Goal: Transaction & Acquisition: Obtain resource

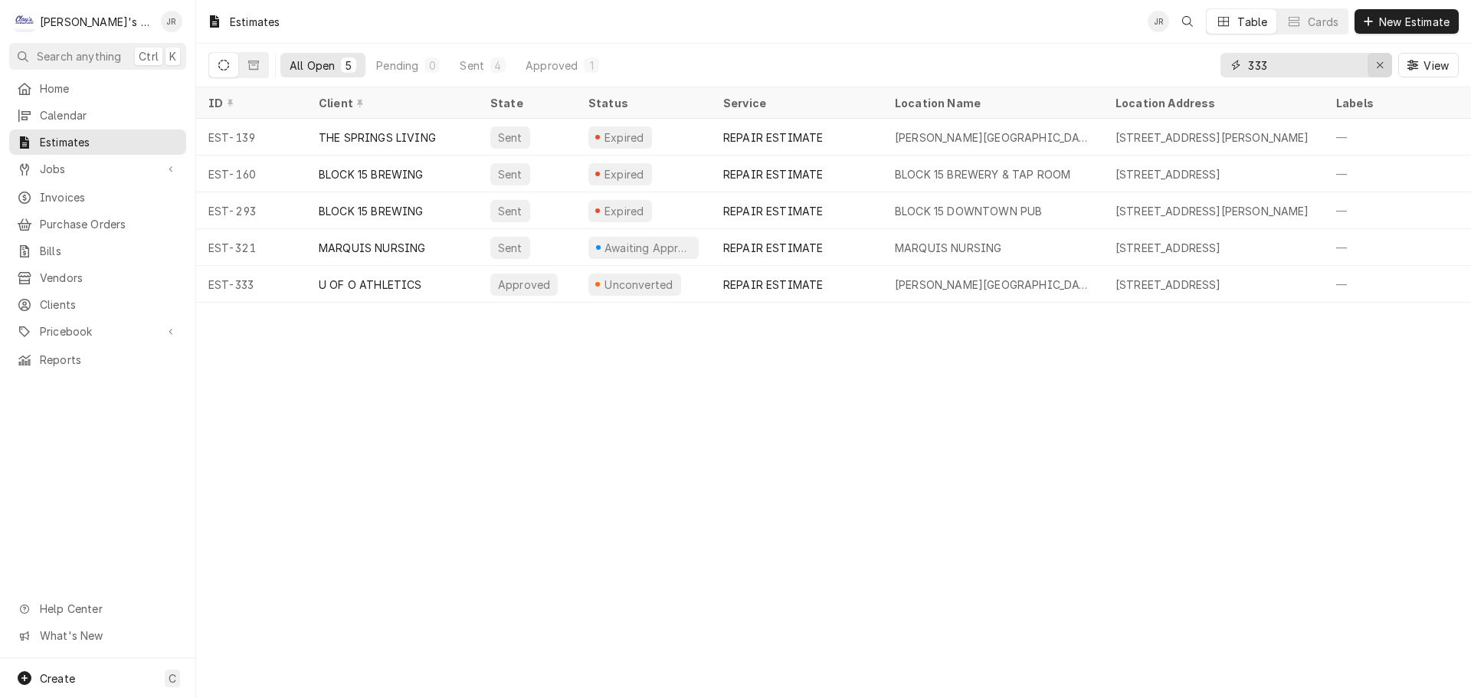
click at [1382, 70] on div "Erase input" at bounding box center [1379, 64] width 15 height 15
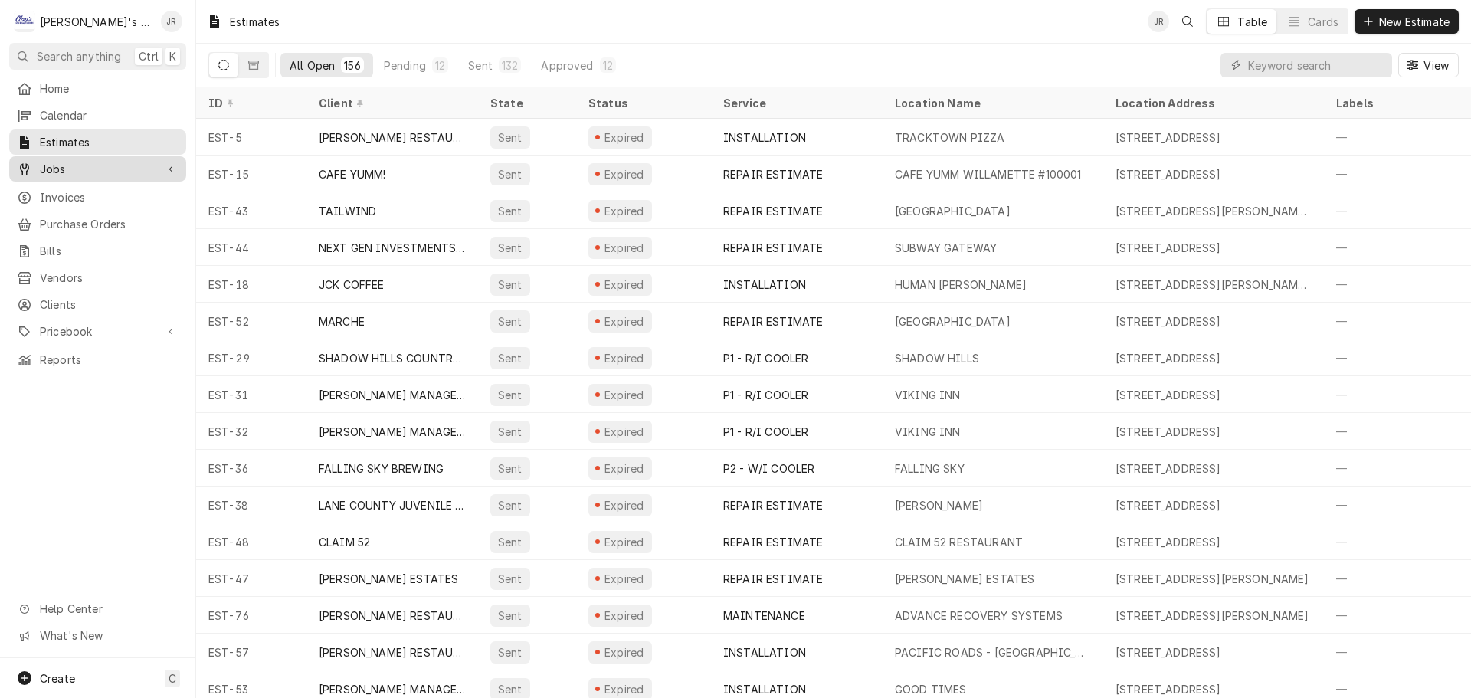
click at [63, 166] on span "Jobs" at bounding box center [98, 169] width 116 height 16
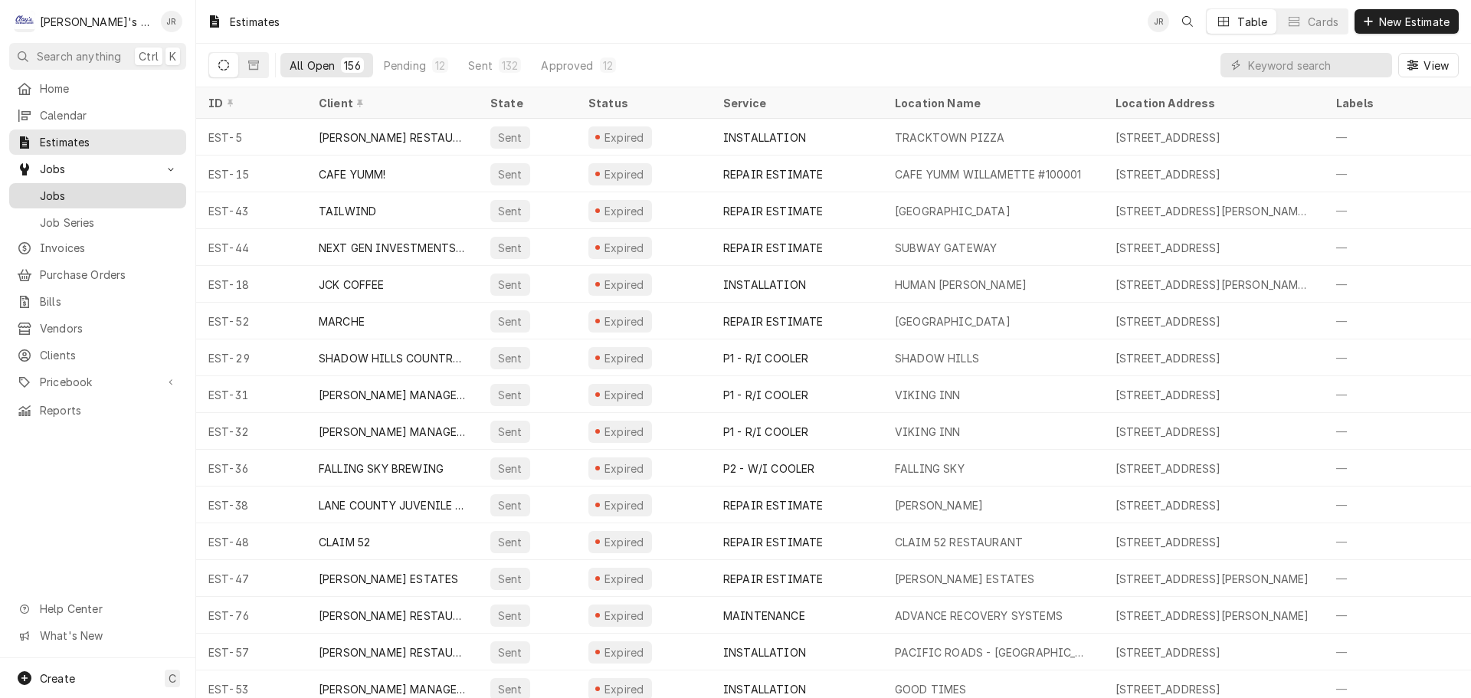
click at [87, 188] on span "Jobs" at bounding box center [109, 196] width 139 height 16
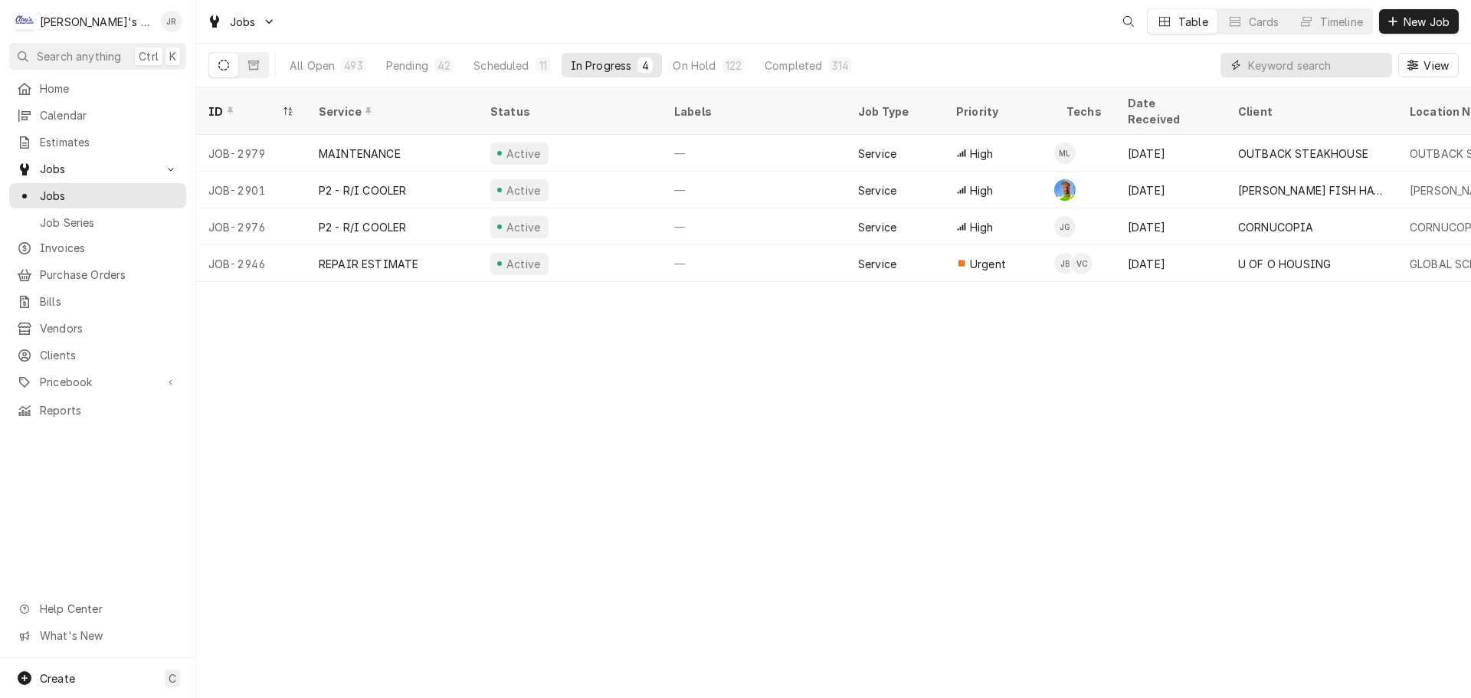
click at [1264, 66] on input "Dynamic Content Wrapper" at bounding box center [1316, 65] width 136 height 25
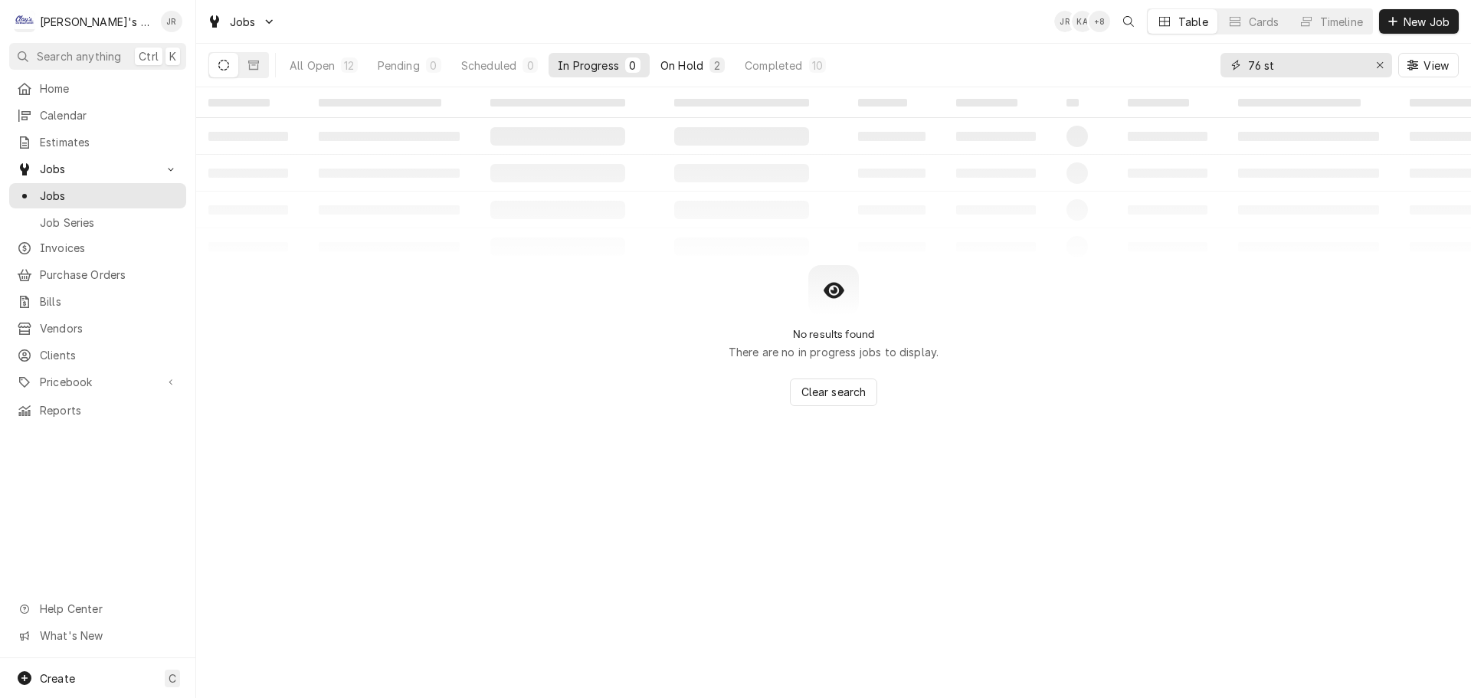
type input "76 st"
click at [684, 65] on div "On Hold" at bounding box center [681, 65] width 43 height 16
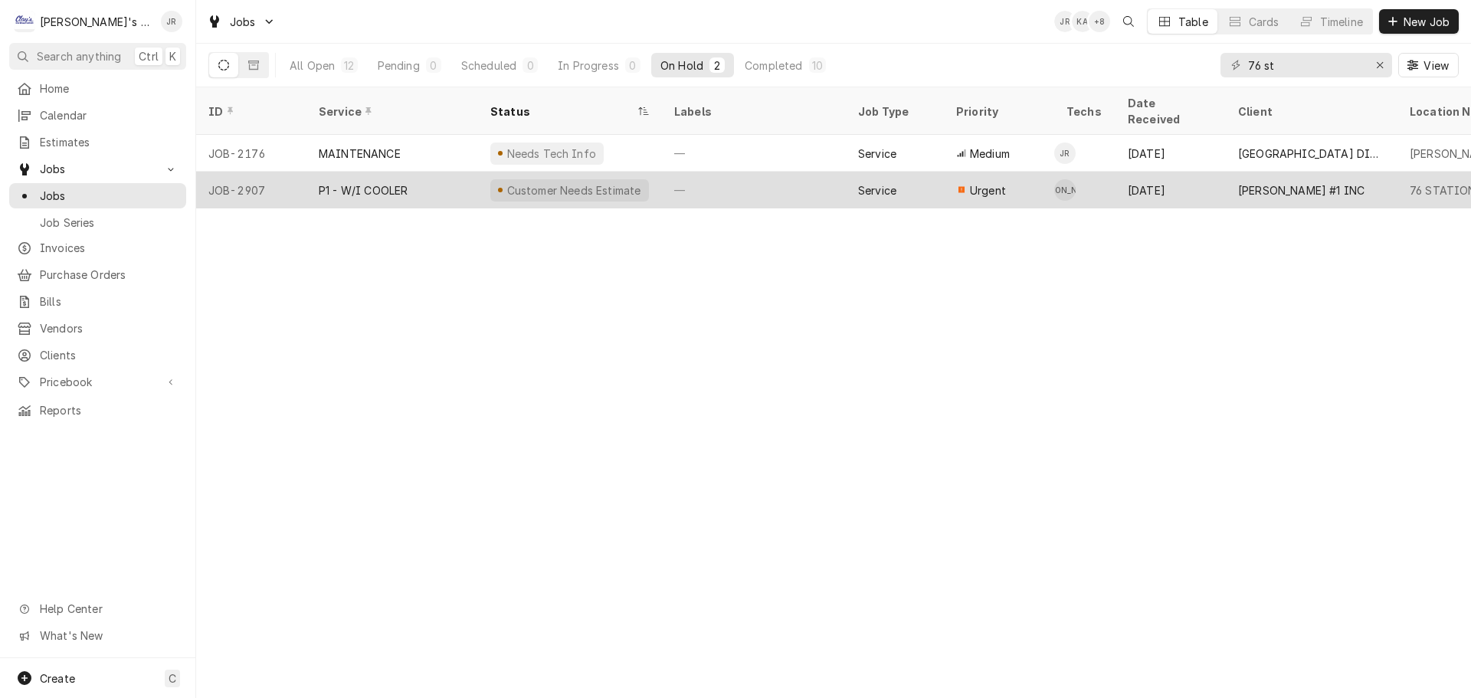
click at [437, 172] on div "P1 - W/I COOLER" at bounding box center [392, 190] width 172 height 37
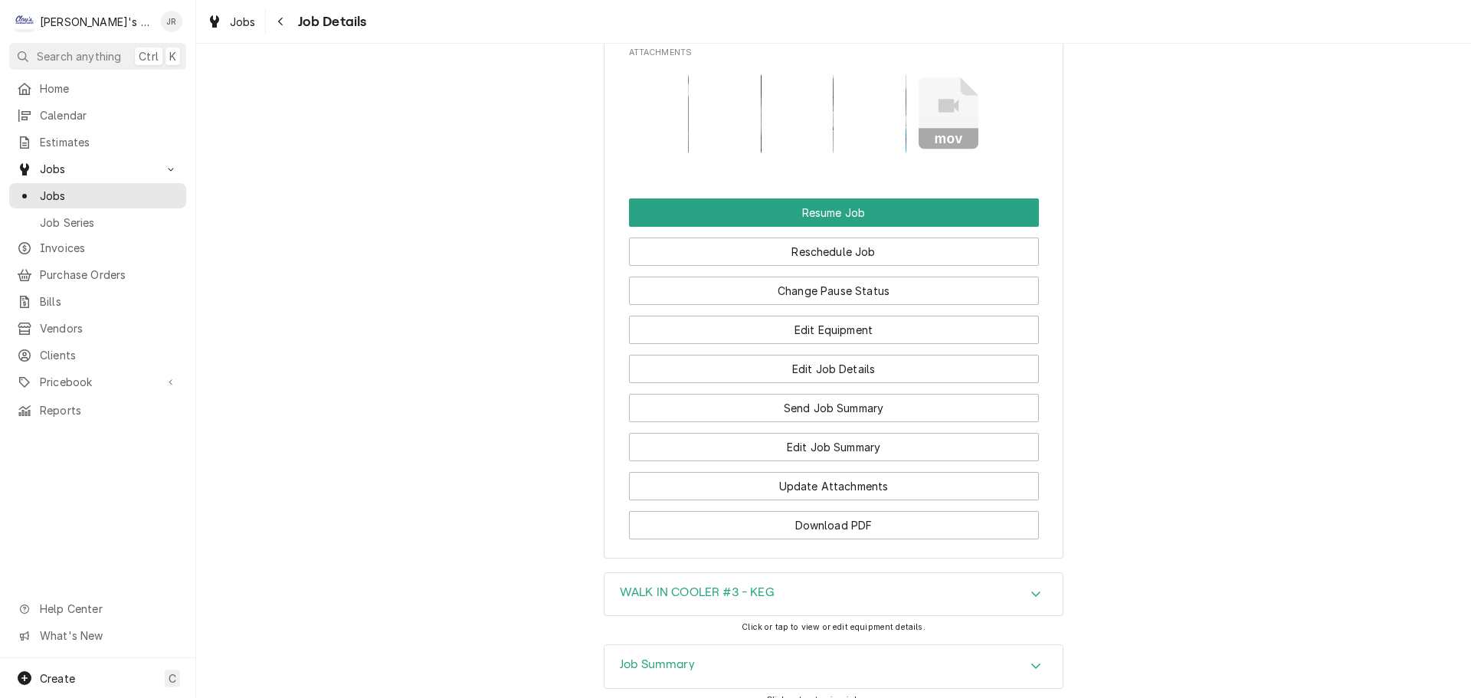
scroll to position [1955, 0]
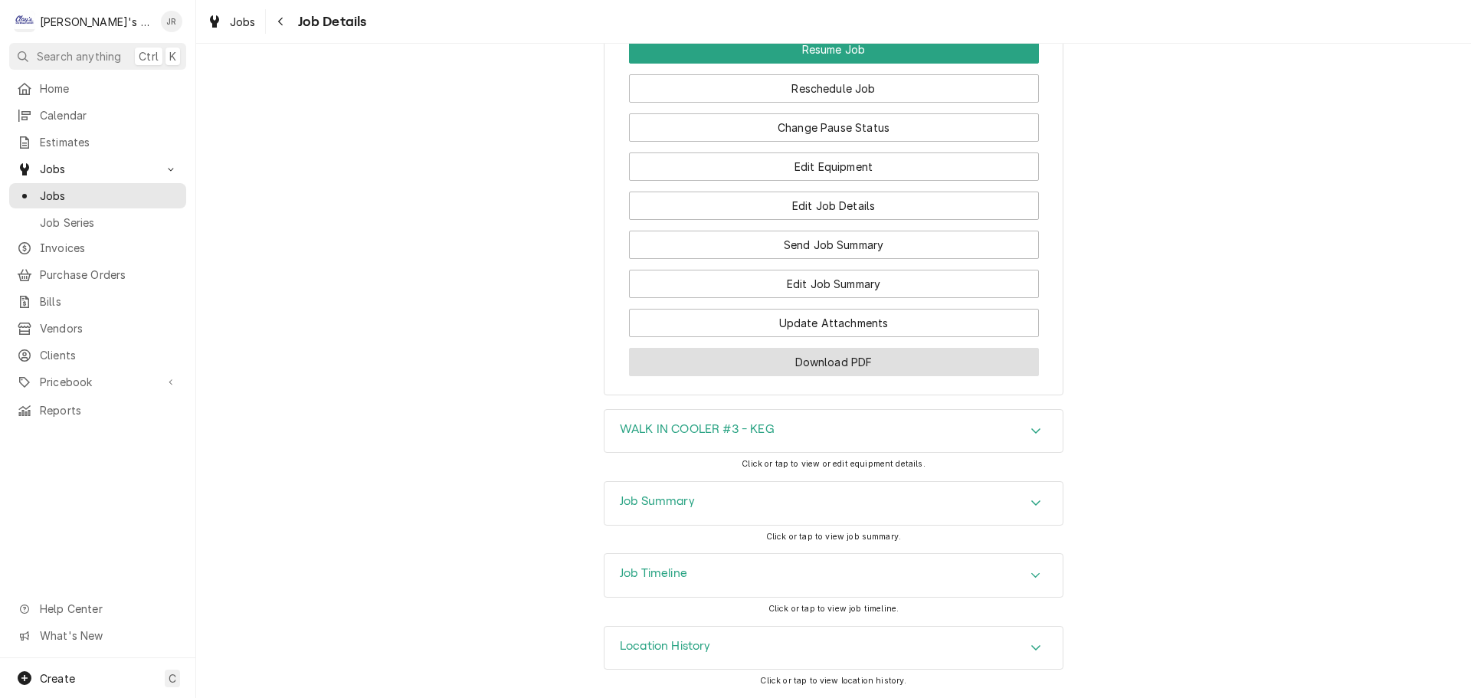
click at [810, 375] on button "Download PDF" at bounding box center [834, 362] width 410 height 28
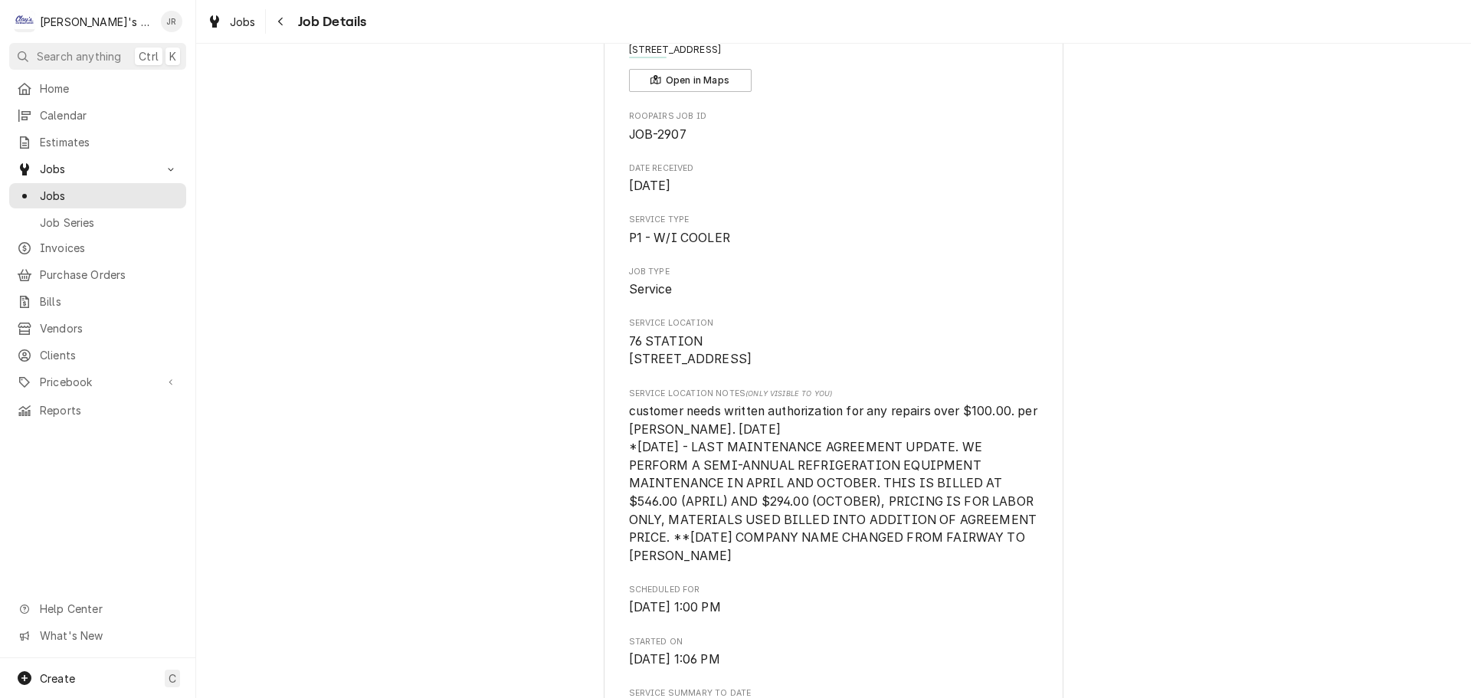
scroll to position [0, 0]
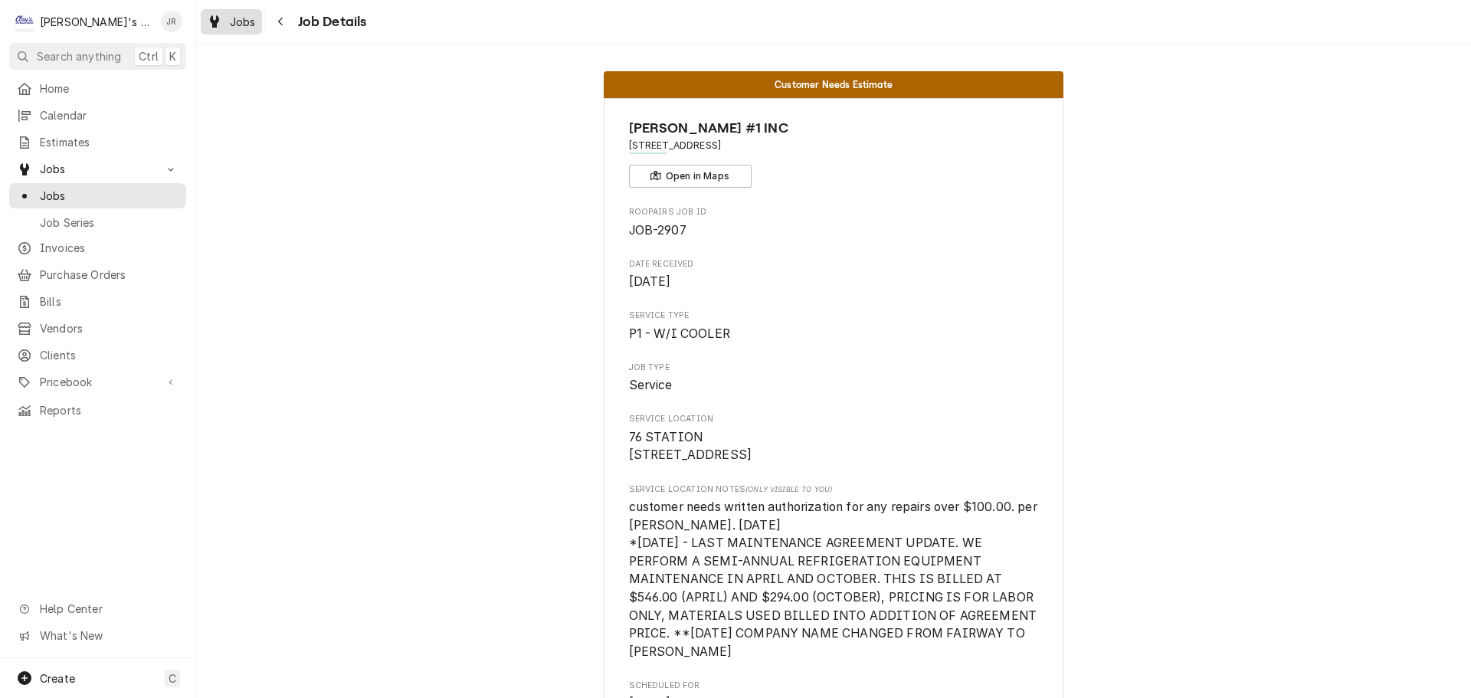
click at [233, 26] on span "Jobs" at bounding box center [243, 22] width 26 height 16
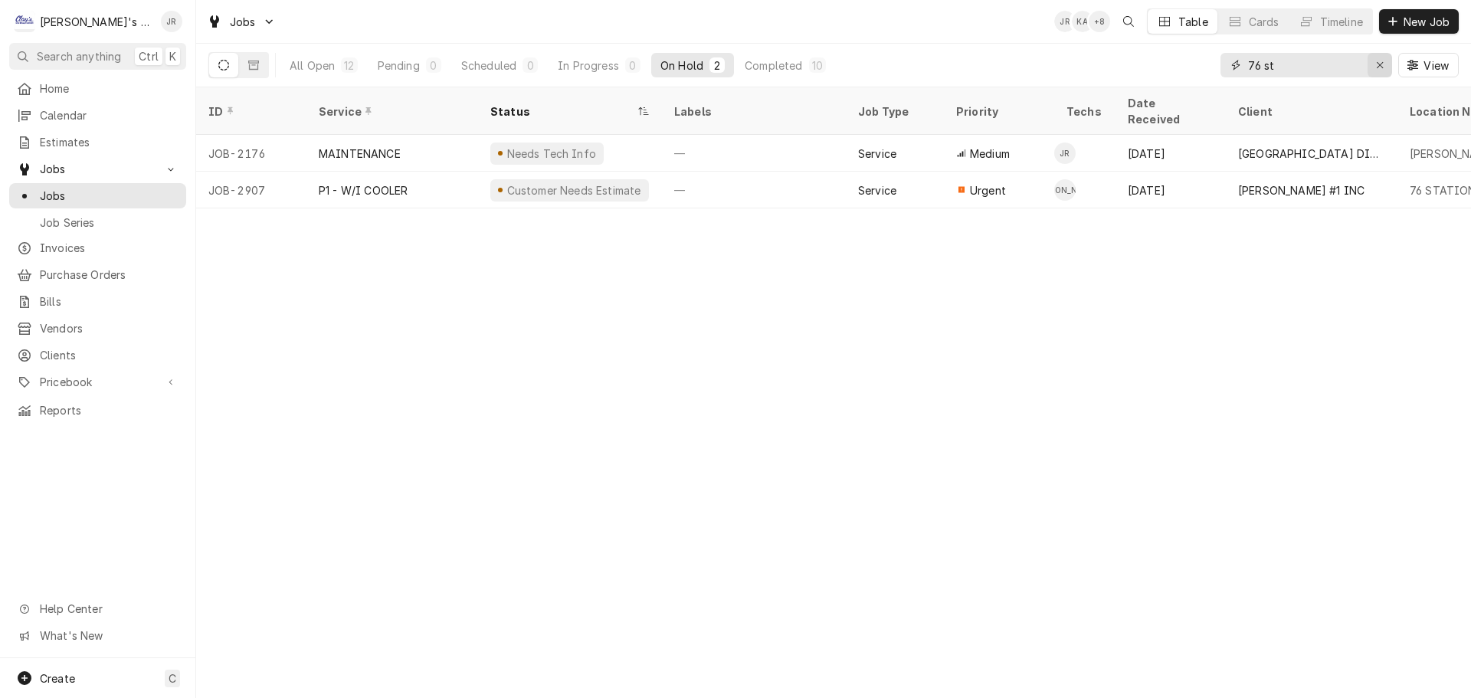
click at [1379, 73] on button "Erase input" at bounding box center [1379, 65] width 25 height 25
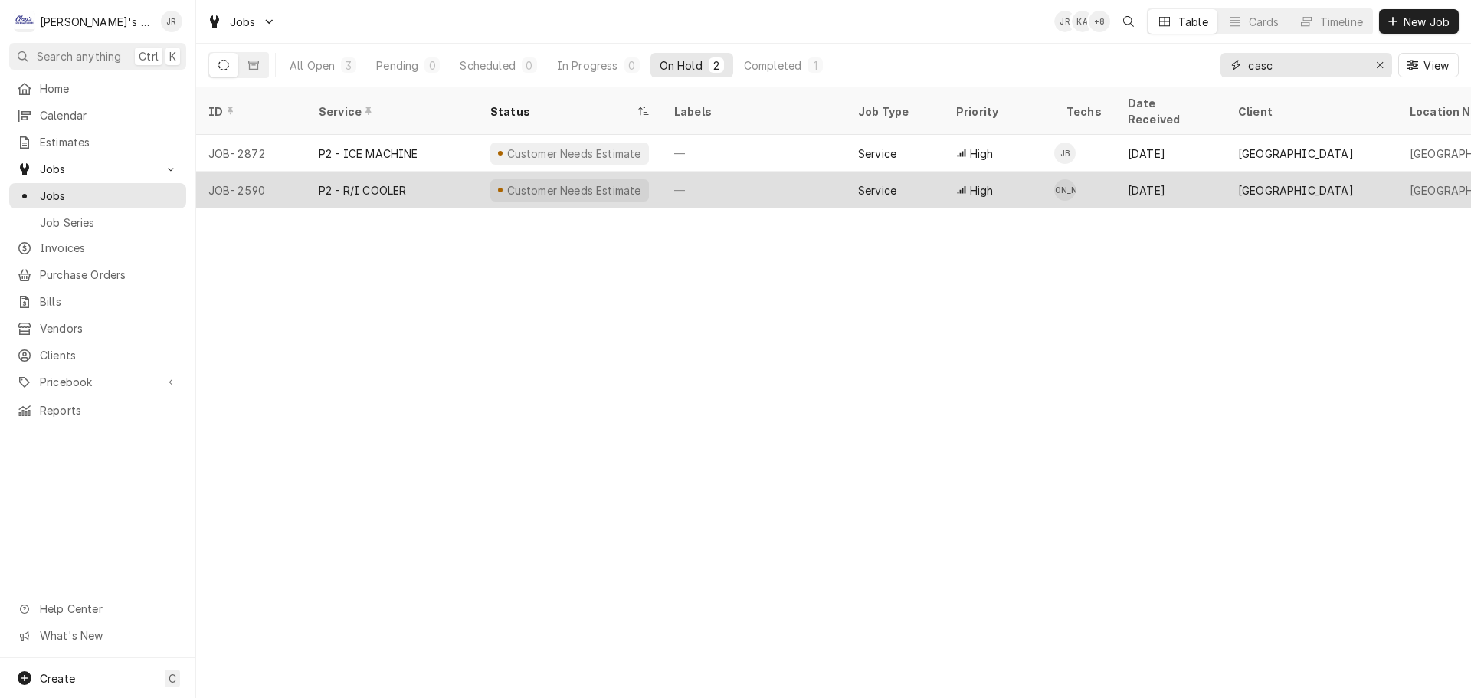
type input "casc"
click at [455, 172] on div "P2 - R/I COOLER" at bounding box center [392, 190] width 172 height 37
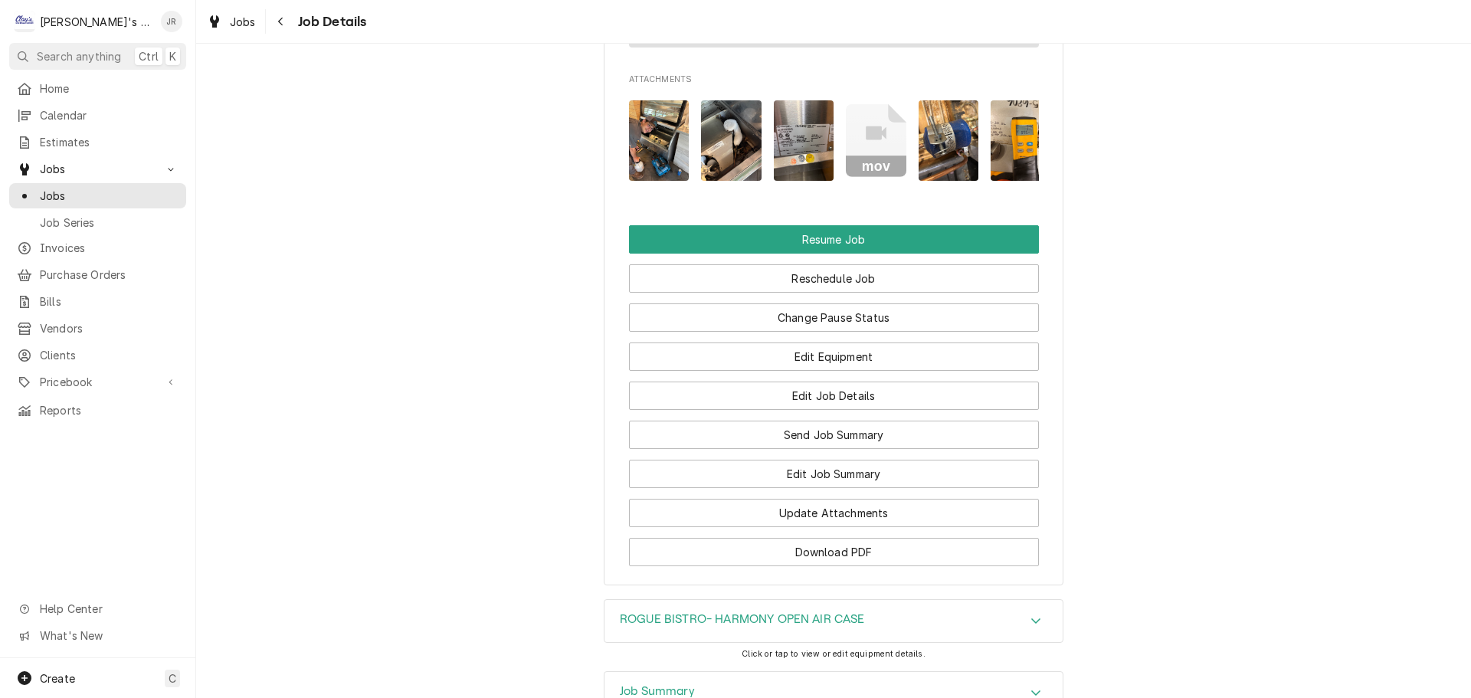
scroll to position [1816, 0]
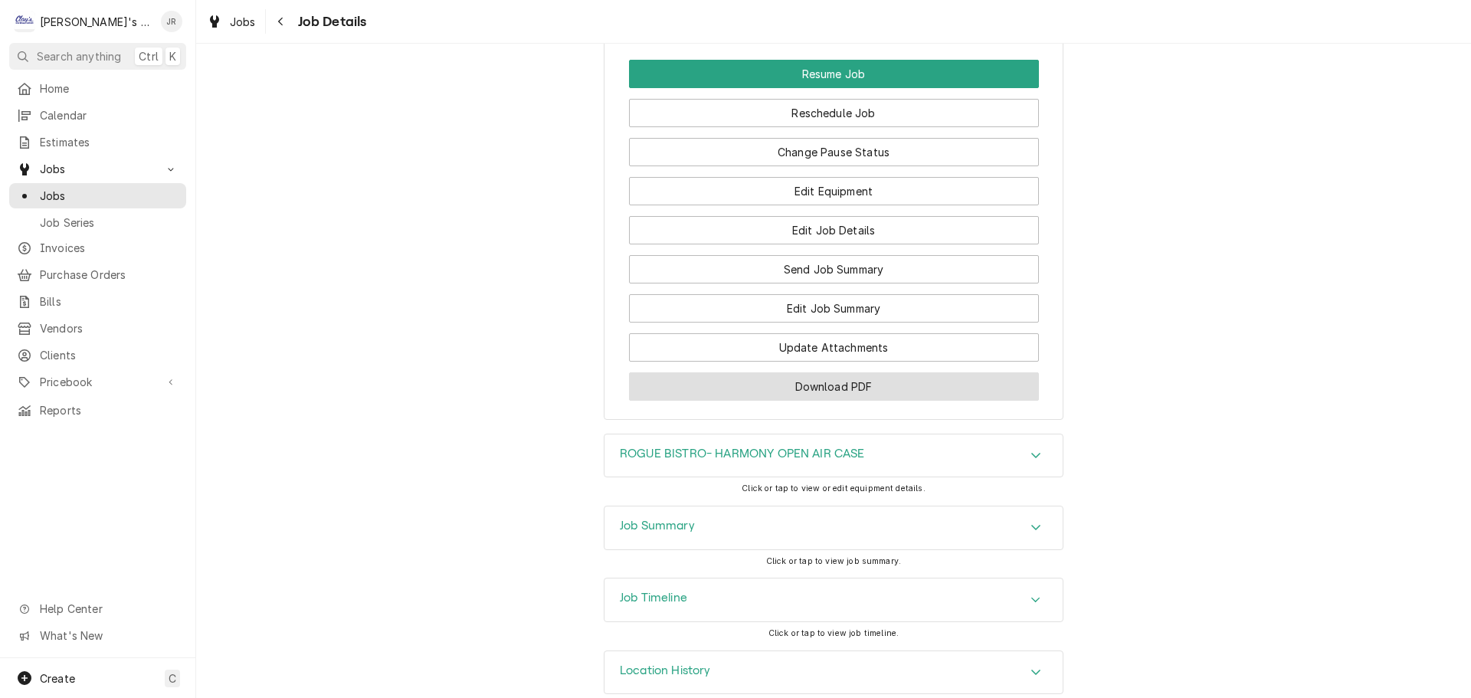
click at [749, 372] on button "Download PDF" at bounding box center [834, 386] width 410 height 28
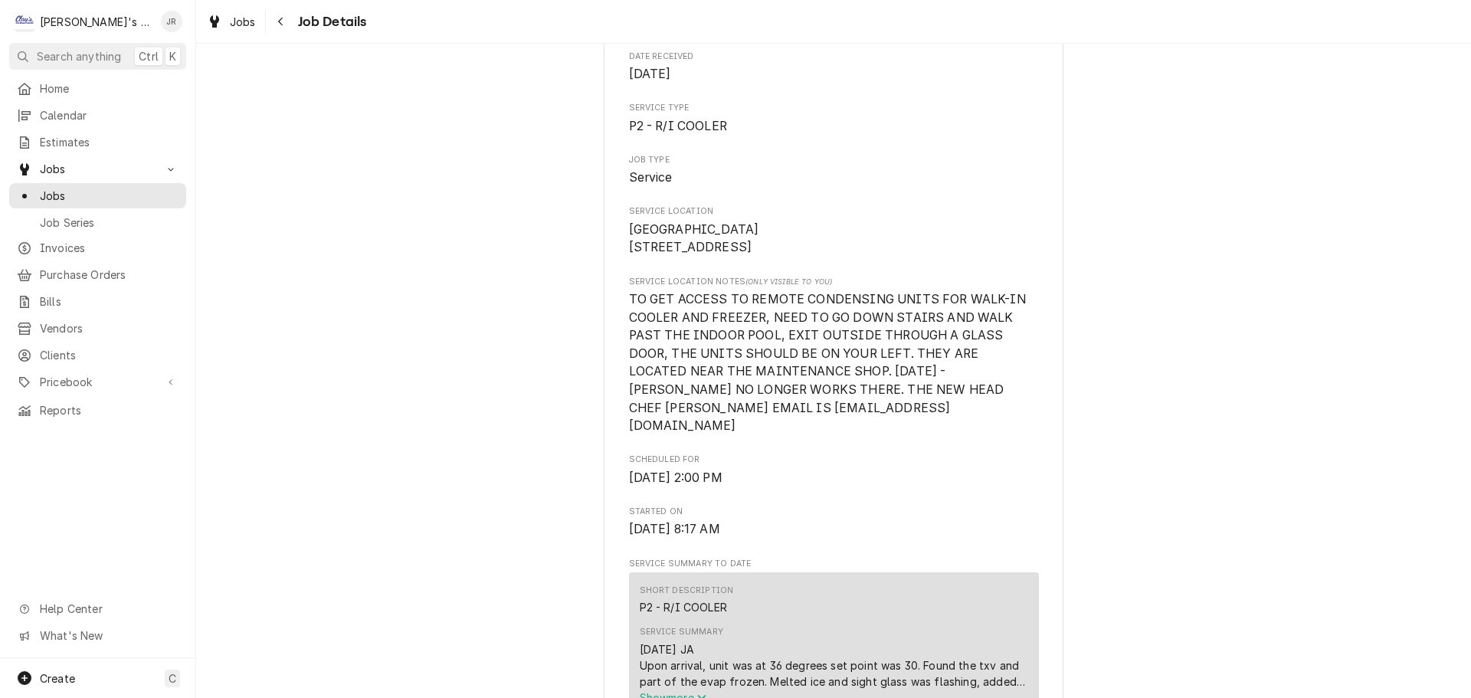
scroll to position [0, 0]
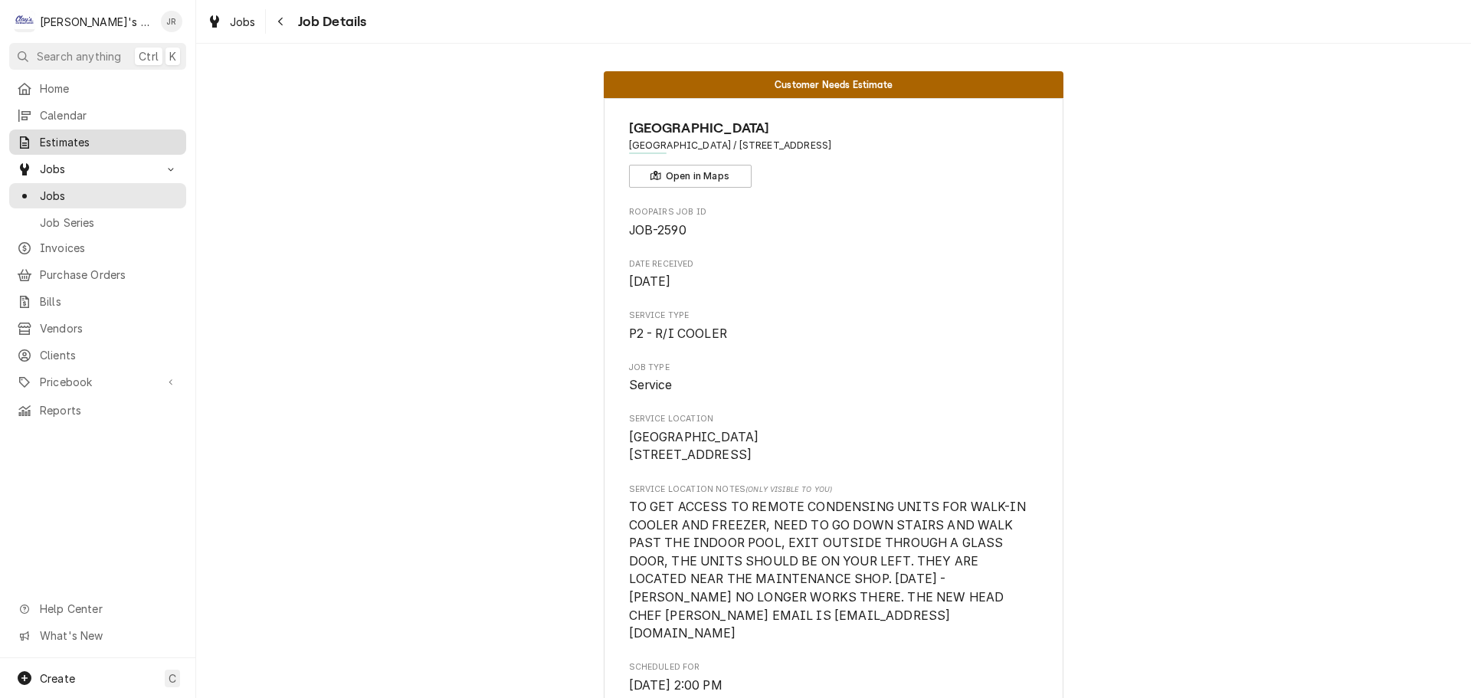
click at [133, 134] on span "Estimates" at bounding box center [109, 142] width 139 height 16
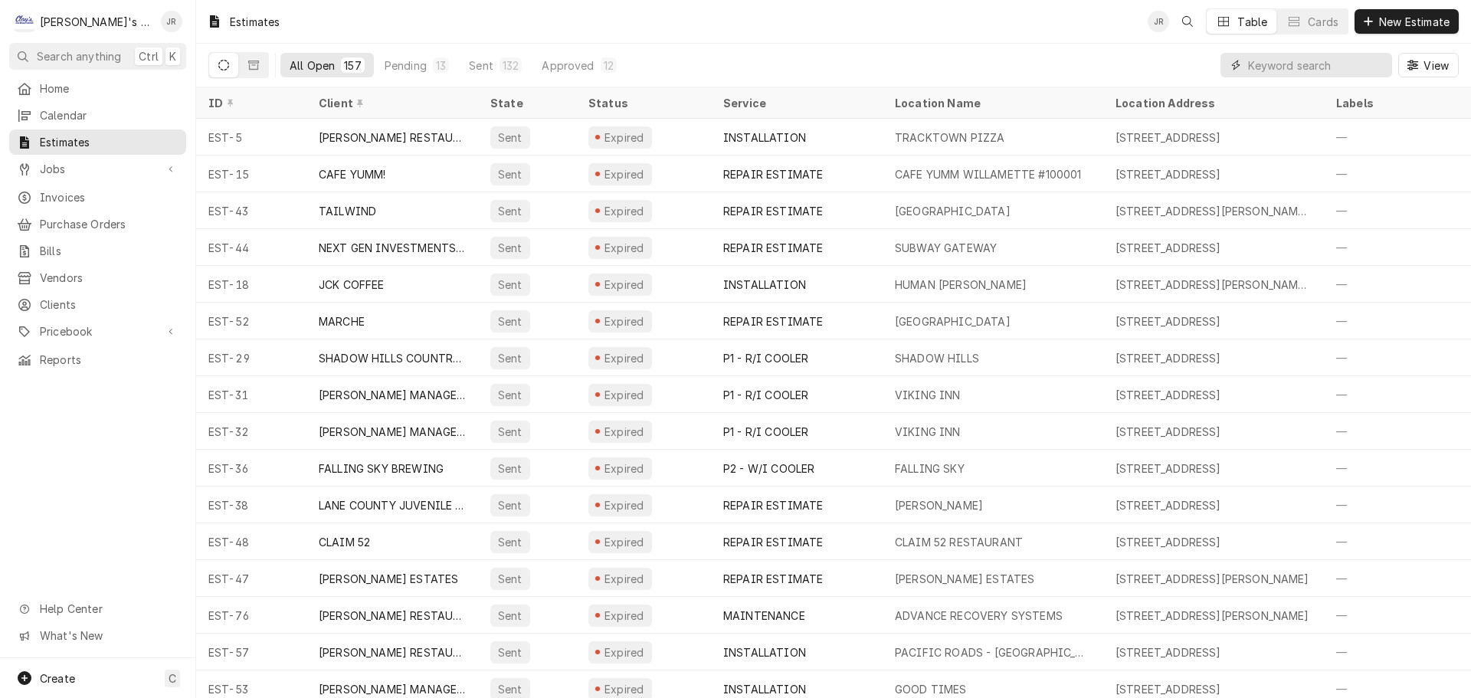
click at [1289, 68] on input "Dynamic Content Wrapper" at bounding box center [1316, 65] width 136 height 25
type input "76"
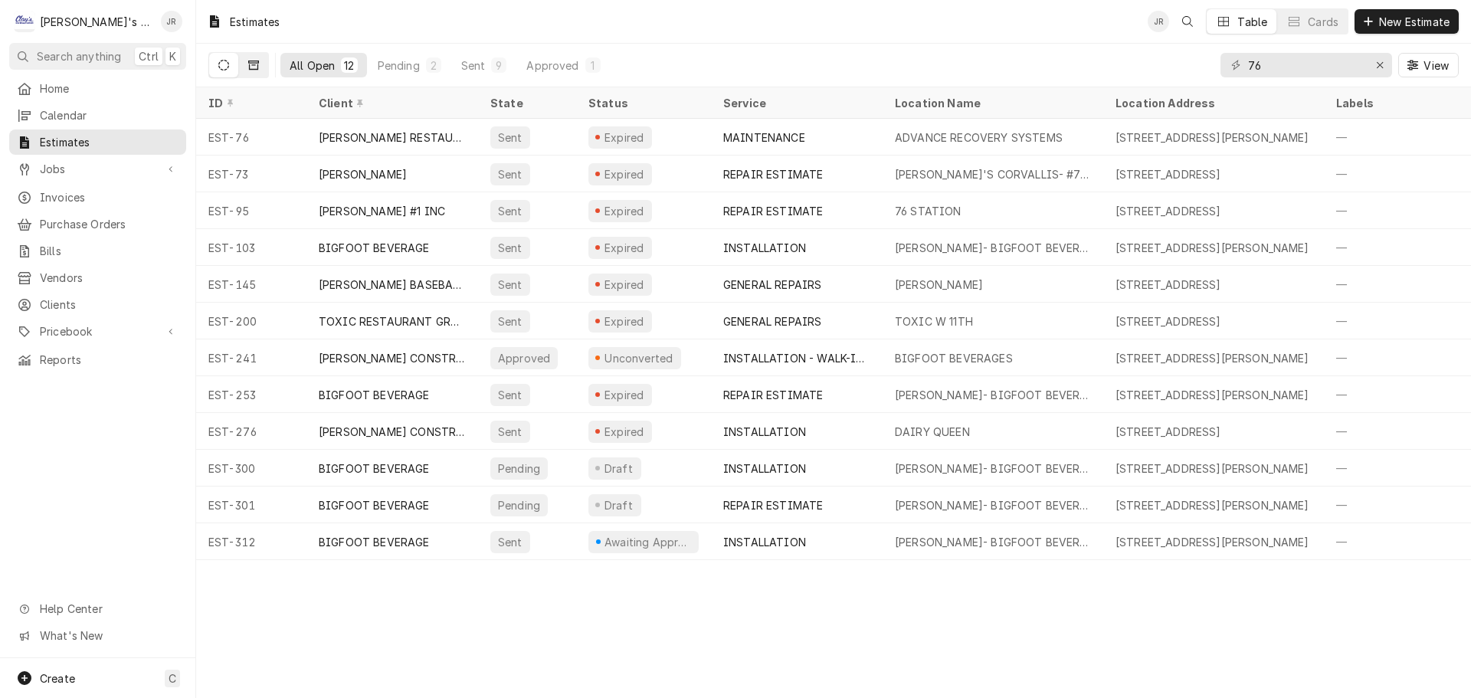
click at [257, 74] on button "Dynamic Content Wrapper" at bounding box center [253, 65] width 29 height 25
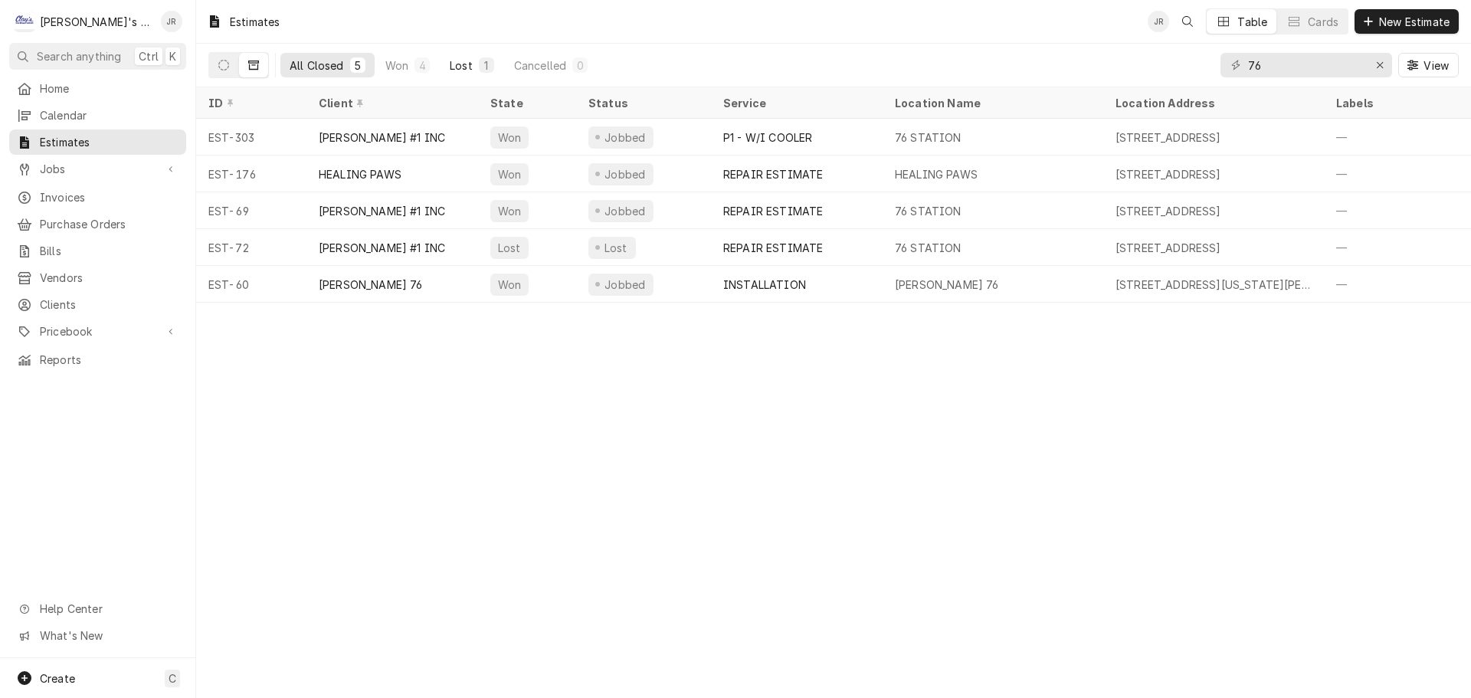
click at [466, 70] on button "Lost 1" at bounding box center [471, 65] width 63 height 25
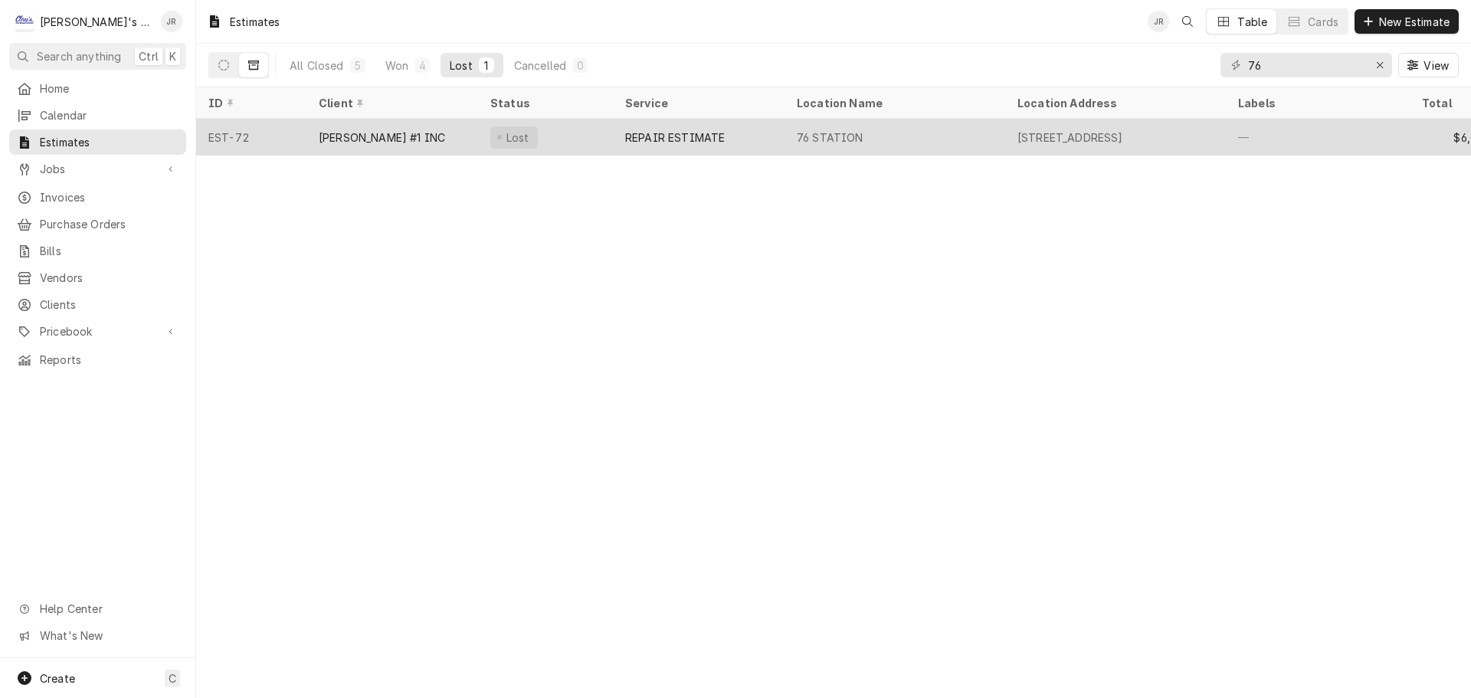
click at [577, 141] on div "Lost" at bounding box center [545, 137] width 135 height 37
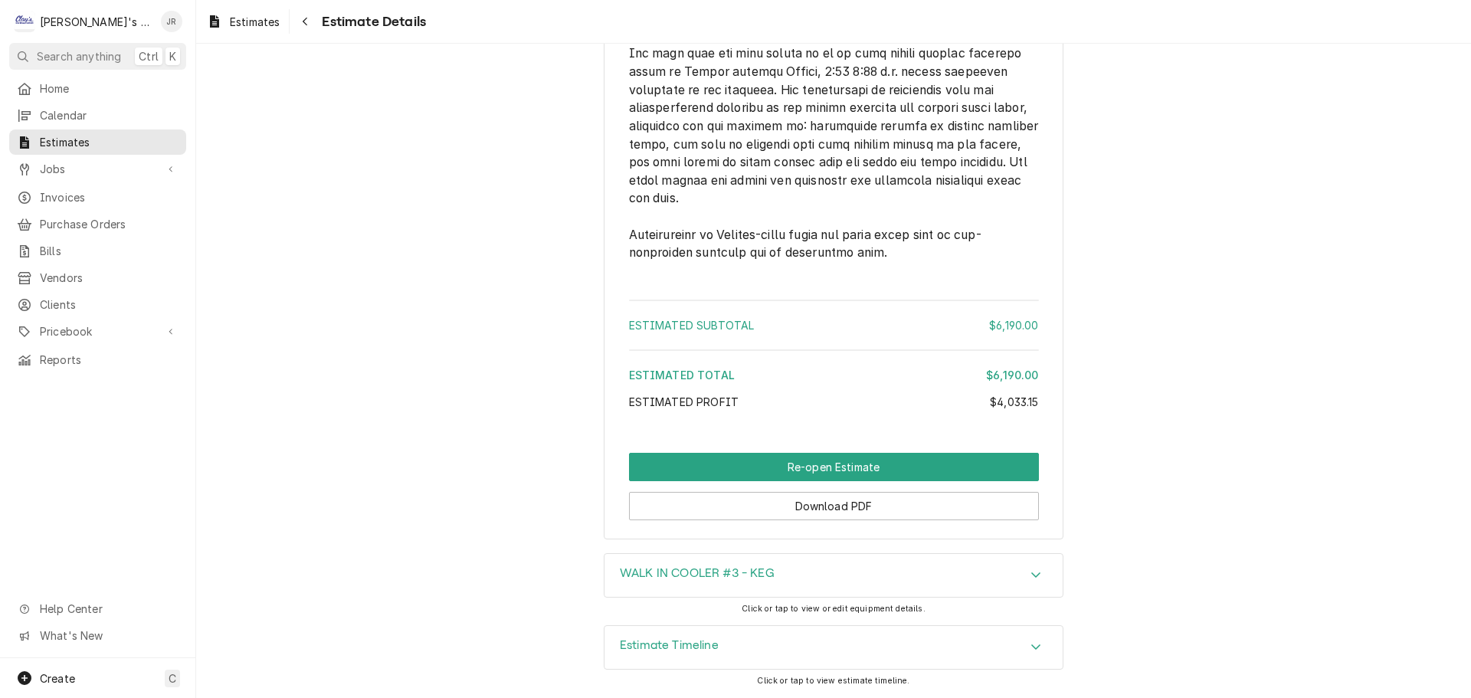
scroll to position [4569, 0]
click at [721, 650] on div "Estimate Timeline" at bounding box center [833, 647] width 458 height 43
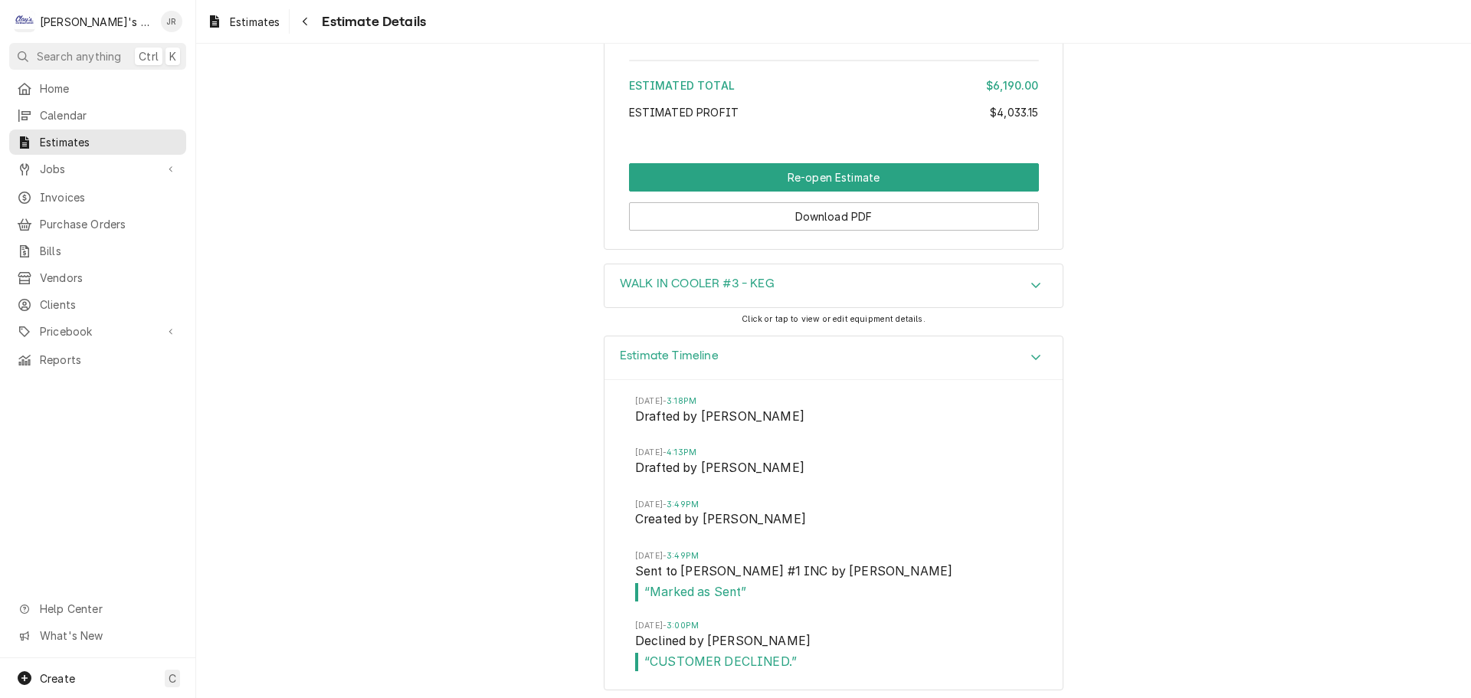
scroll to position [4825, 0]
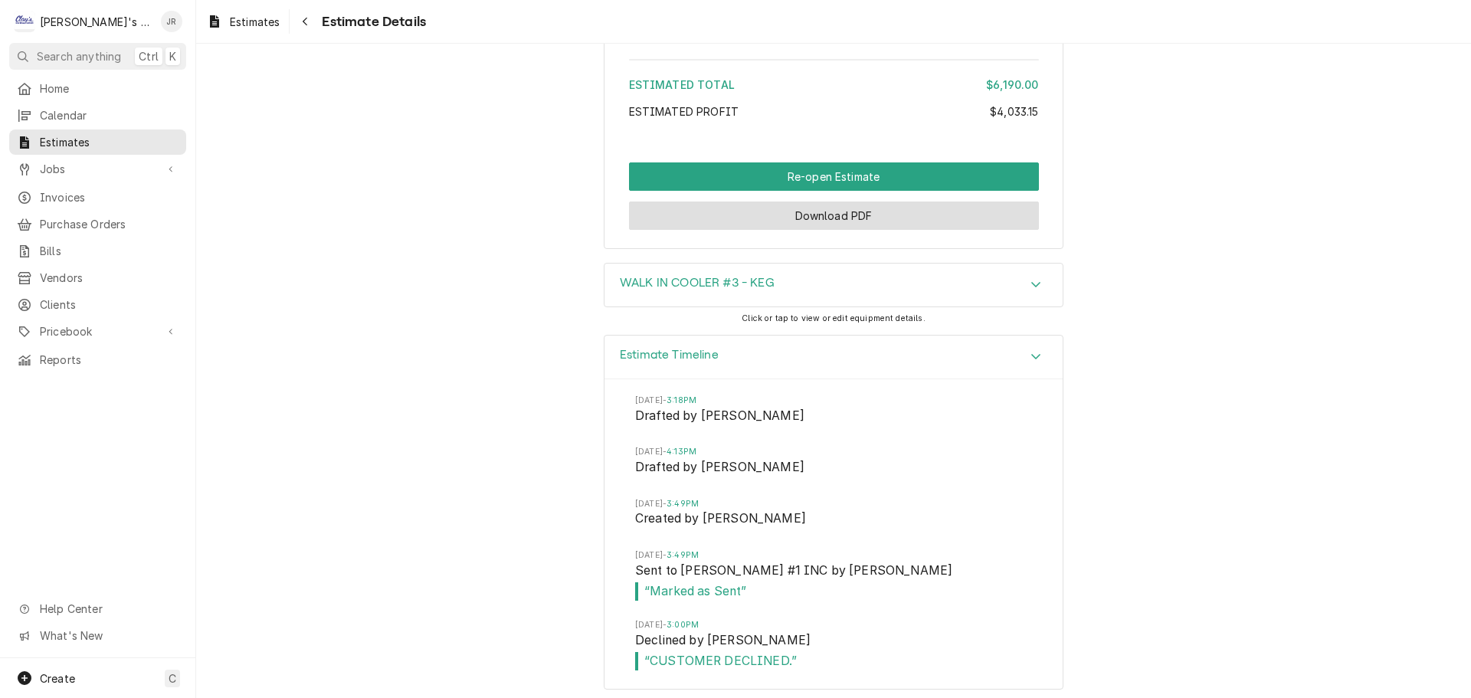
click at [844, 230] on button "Download PDF" at bounding box center [834, 215] width 410 height 28
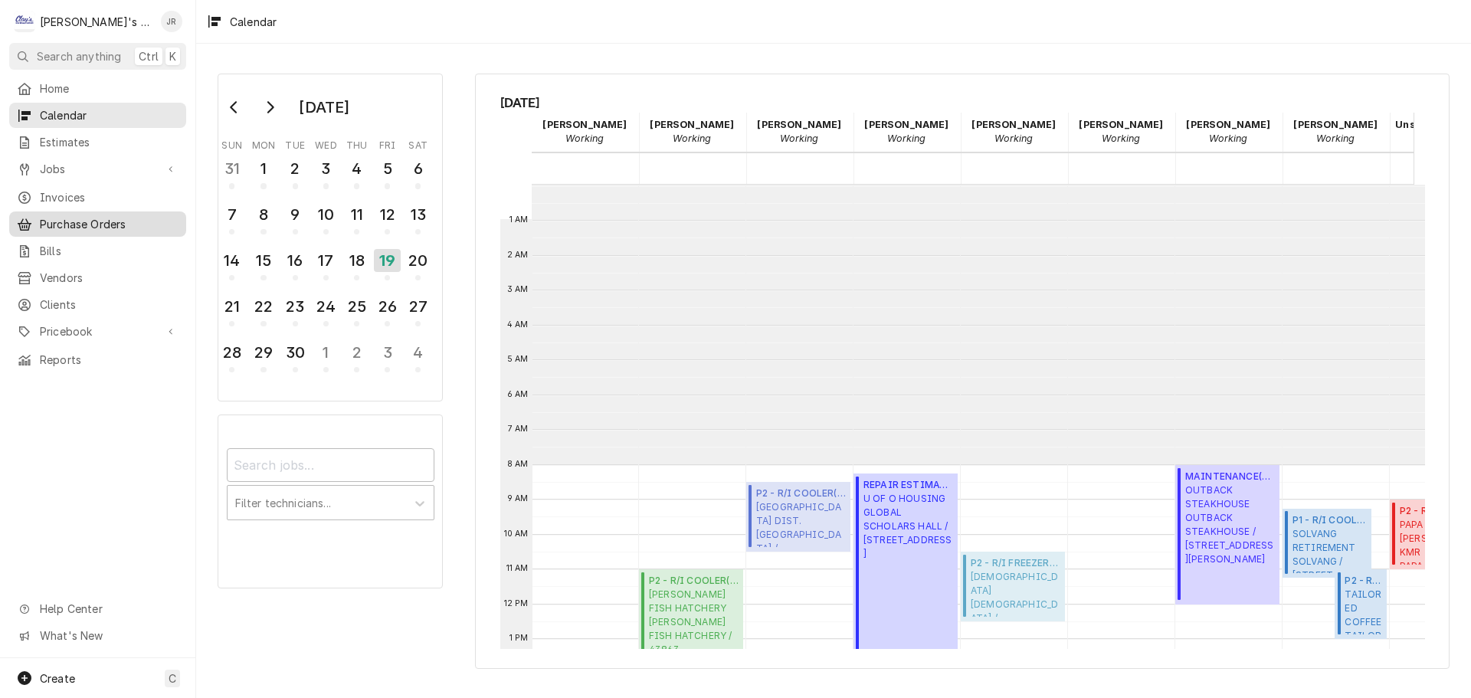
scroll to position [280, 0]
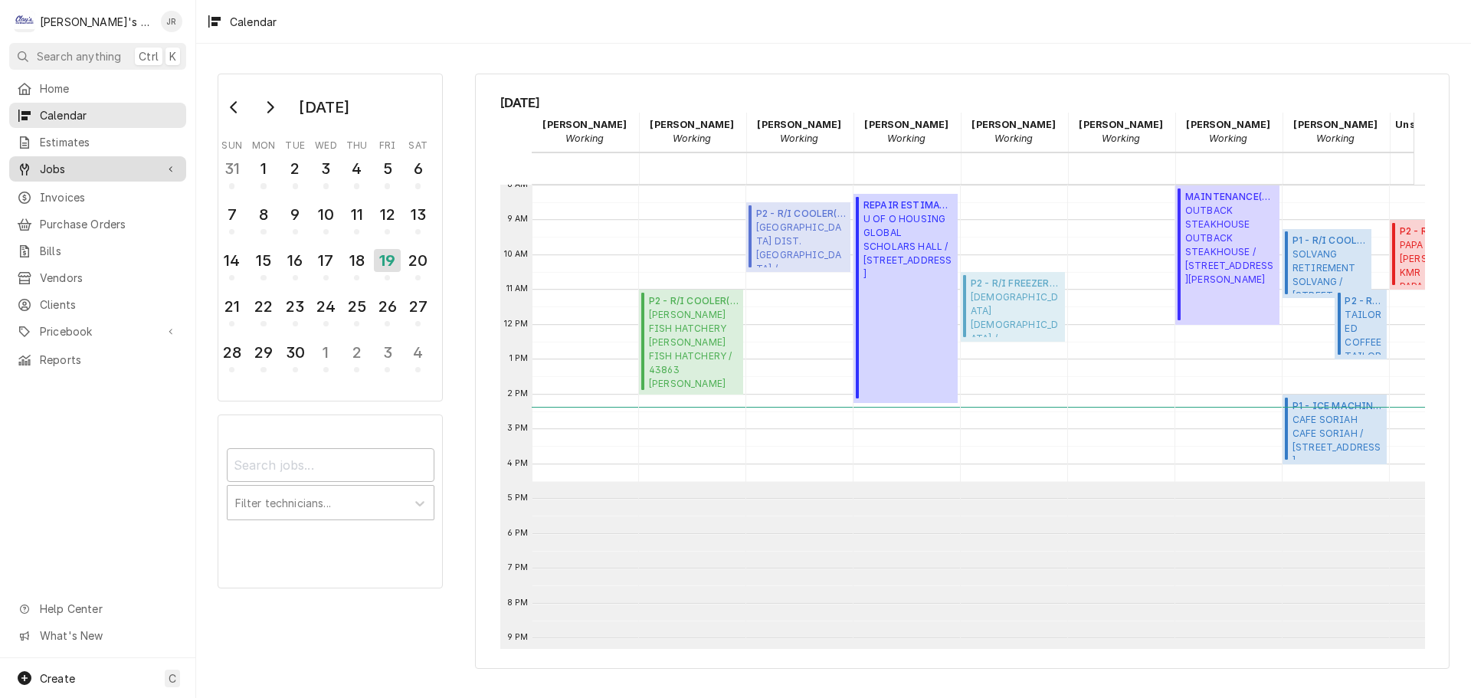
click at [136, 164] on span "Jobs" at bounding box center [98, 169] width 116 height 16
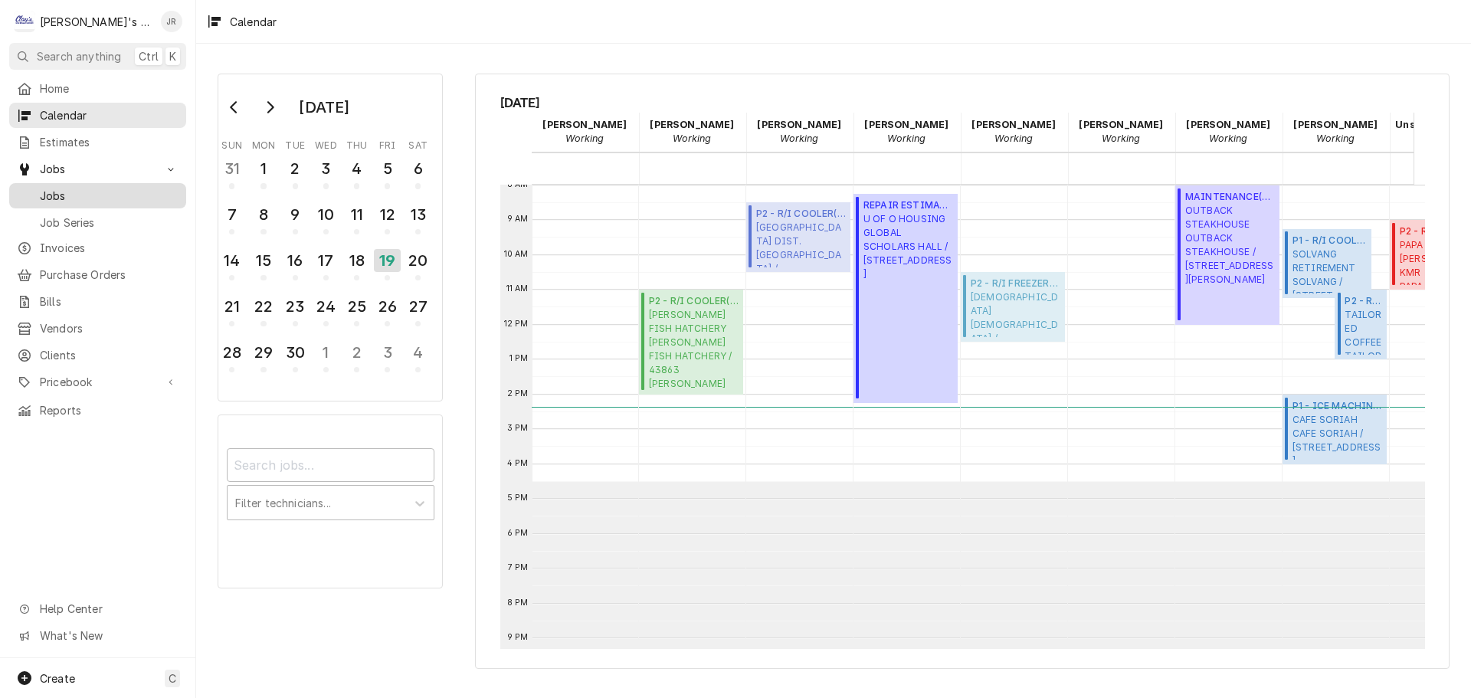
click at [129, 189] on span "Jobs" at bounding box center [109, 196] width 139 height 16
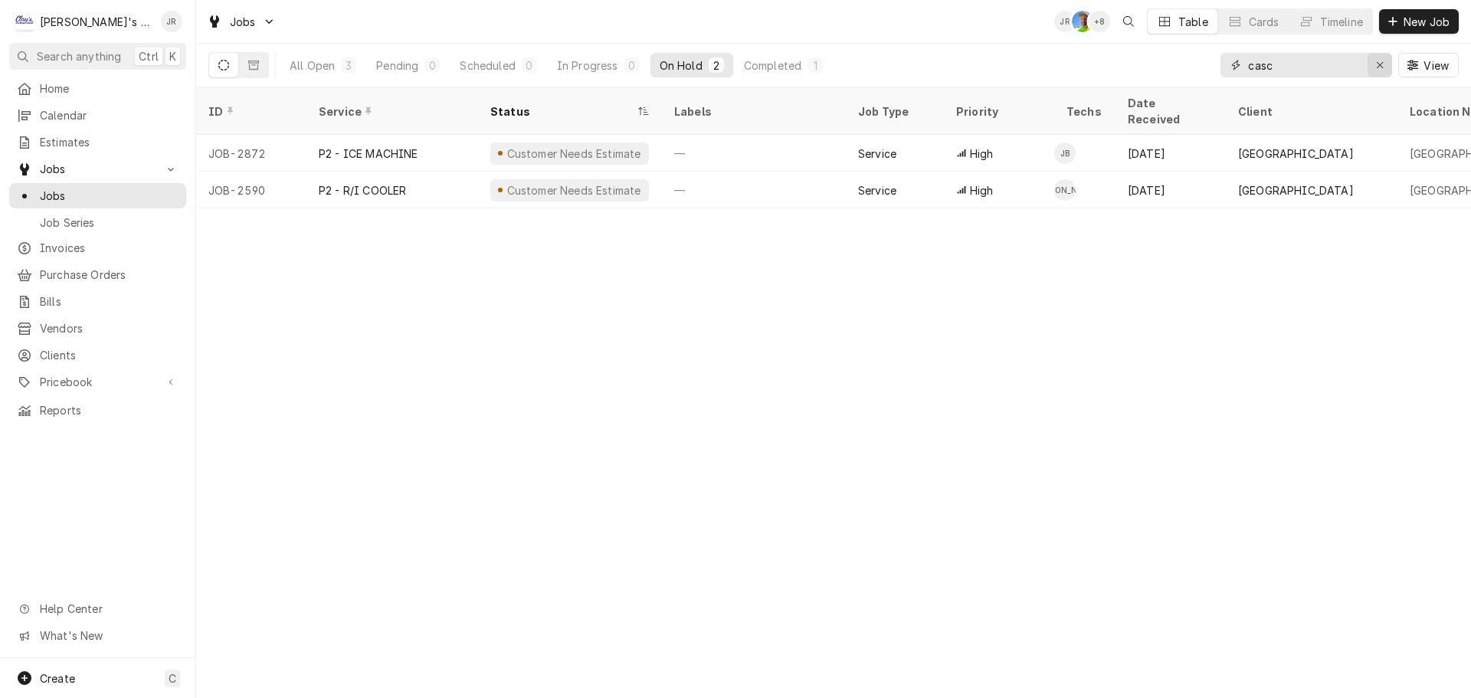
click at [1378, 69] on icon "Erase input" at bounding box center [1380, 65] width 8 height 11
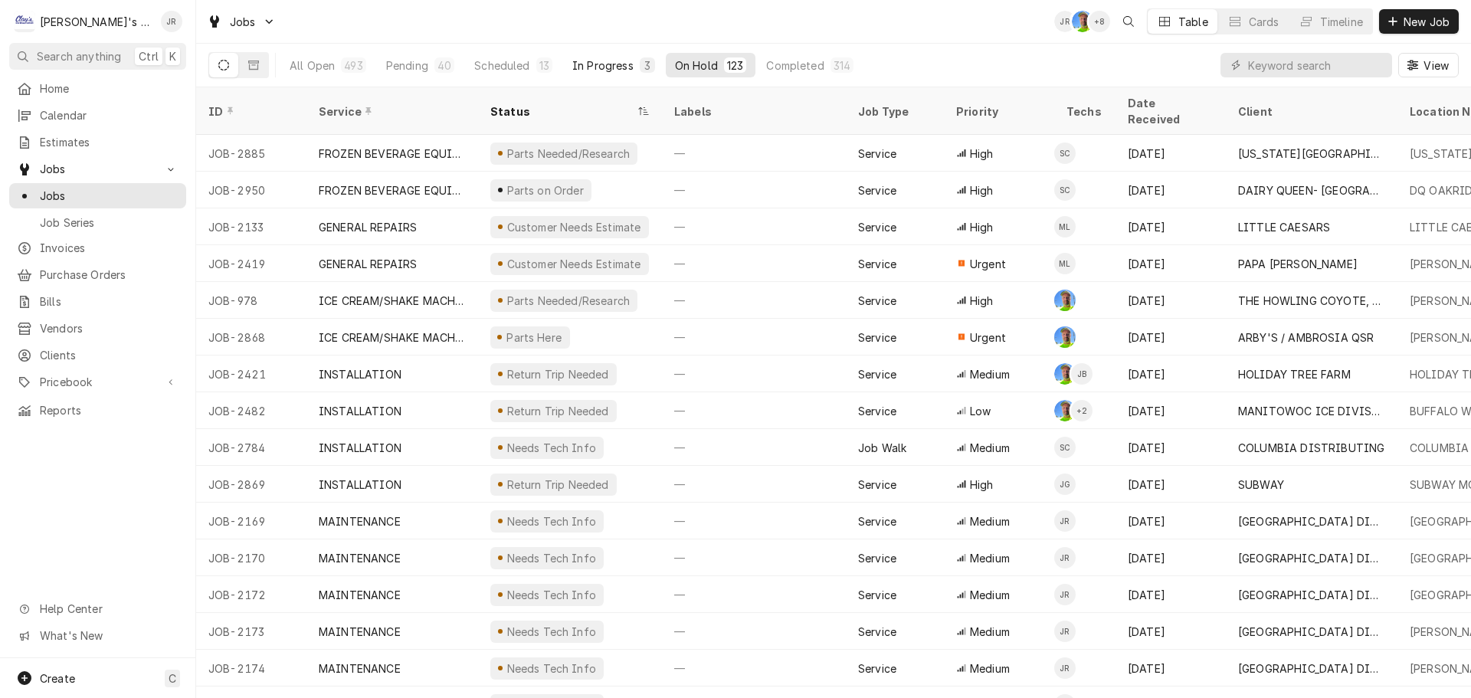
click at [586, 65] on div "In Progress" at bounding box center [602, 65] width 61 height 16
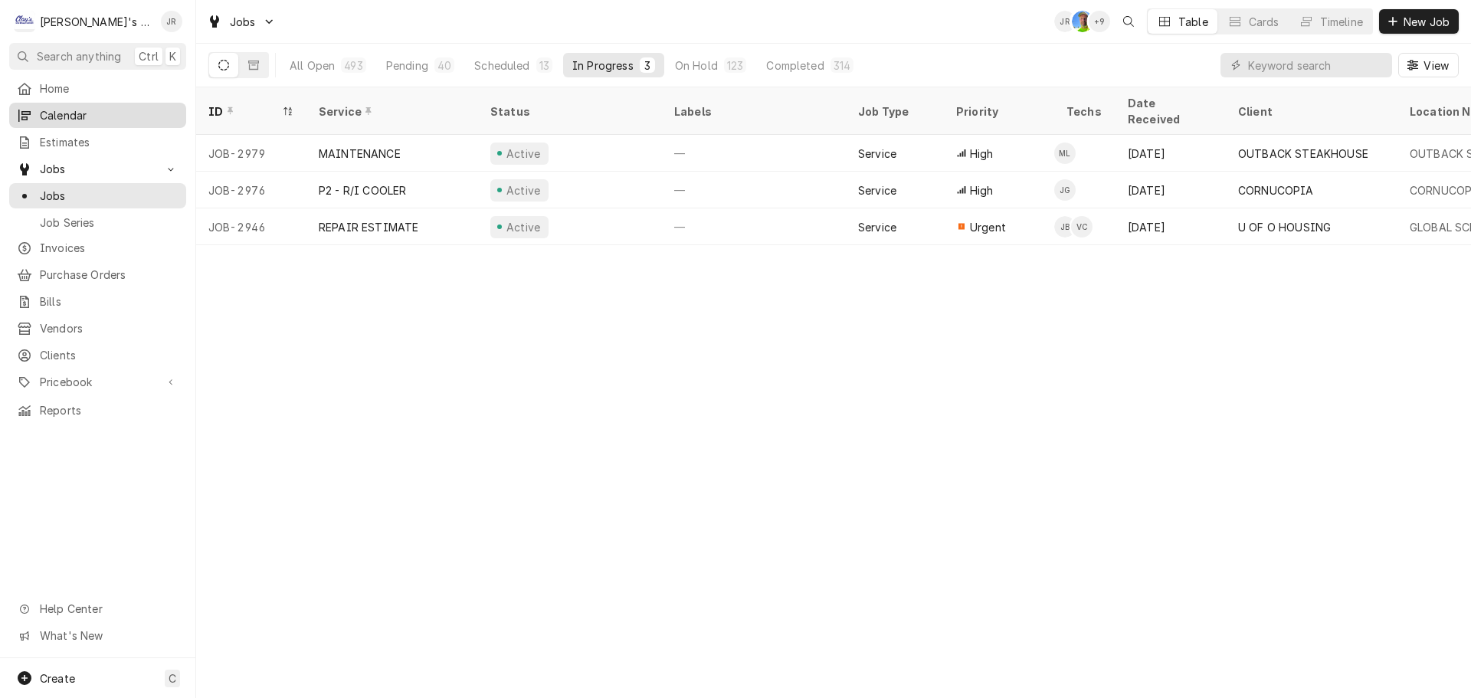
click at [116, 110] on span "Calendar" at bounding box center [109, 115] width 139 height 16
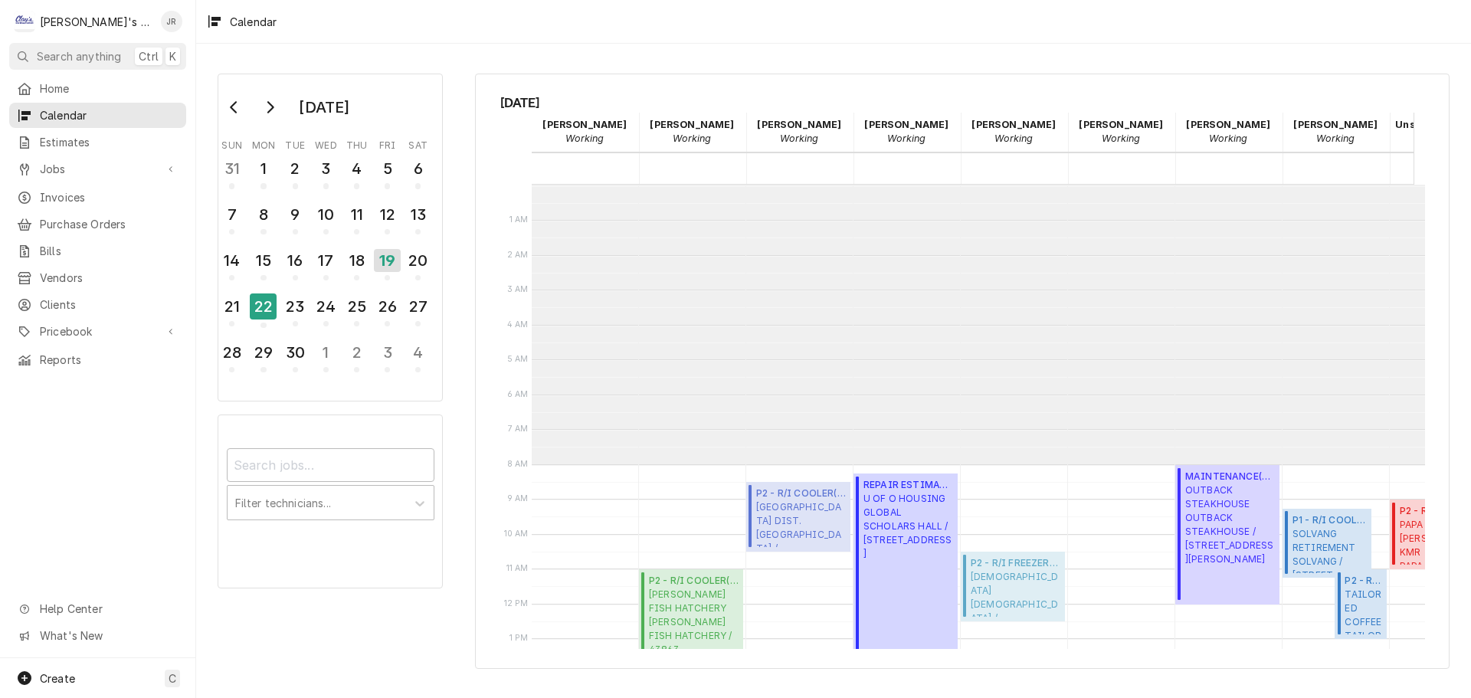
scroll to position [280, 0]
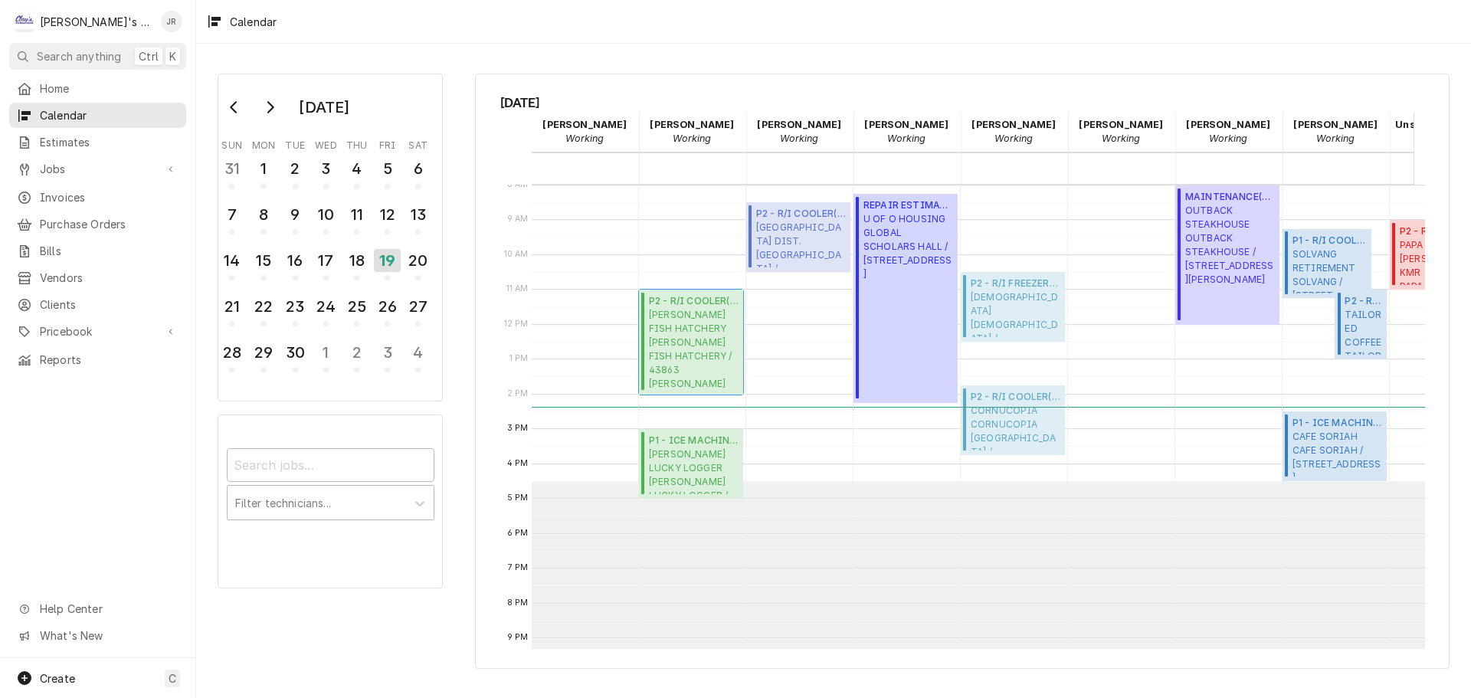
click at [717, 375] on span "MCKENZIE FISH HATCHERY MCKENZIE FISH HATCHERY / 43863 GREER DR, LEABURG, OR 974…" at bounding box center [694, 349] width 90 height 82
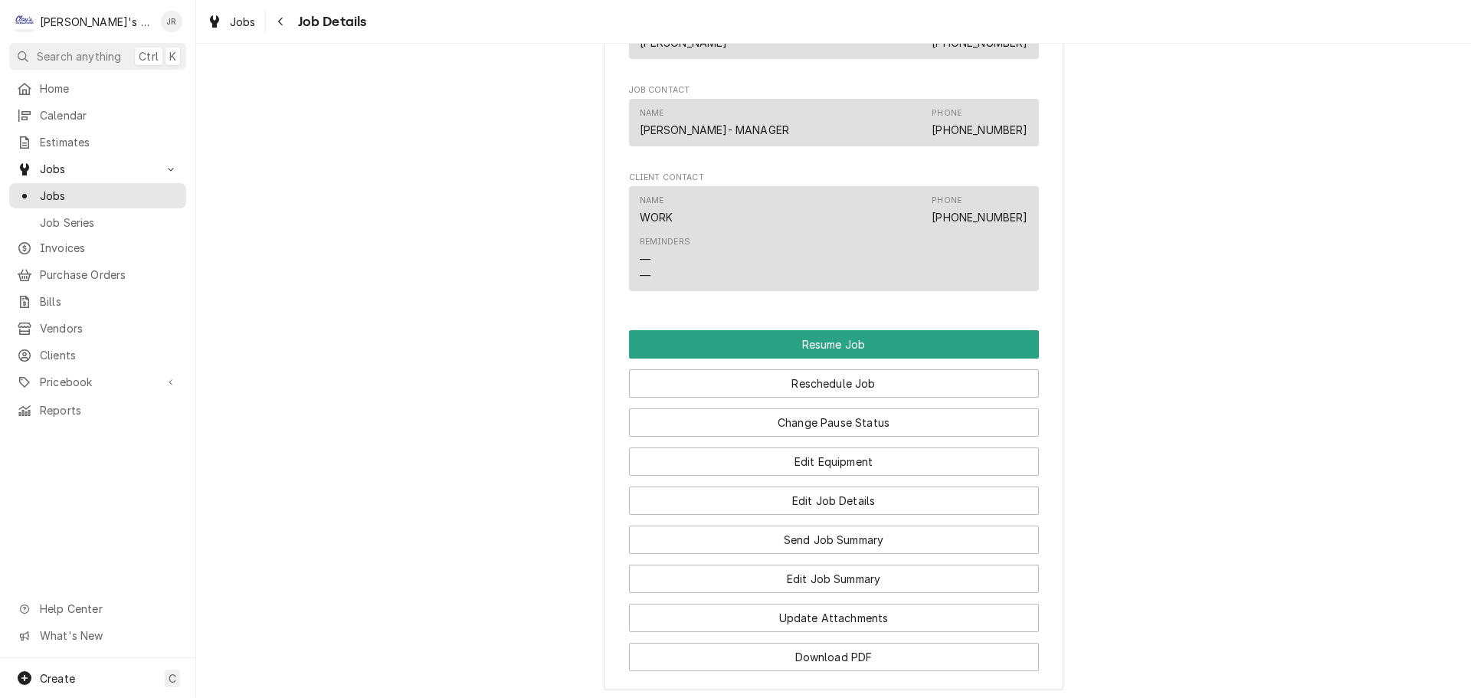
scroll to position [1821, 0]
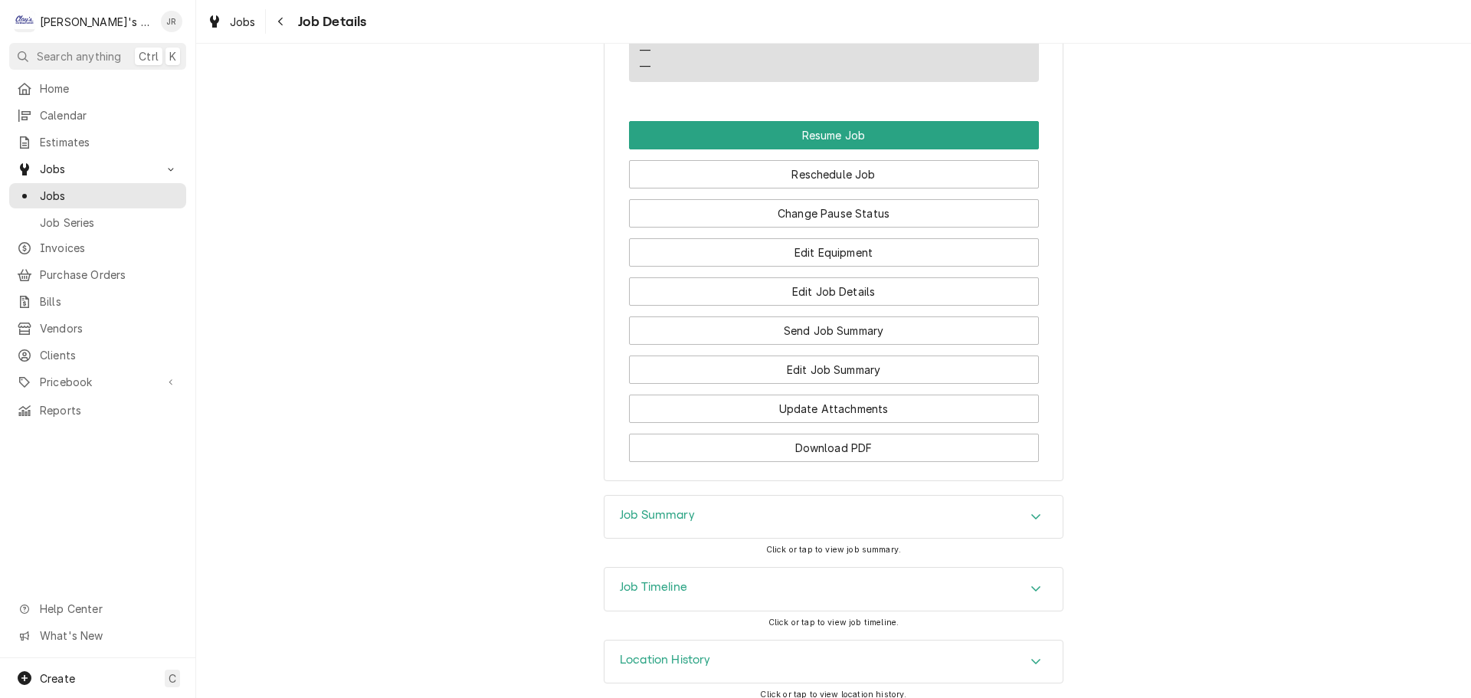
click at [682, 508] on h3 "Job Summary" at bounding box center [657, 515] width 75 height 15
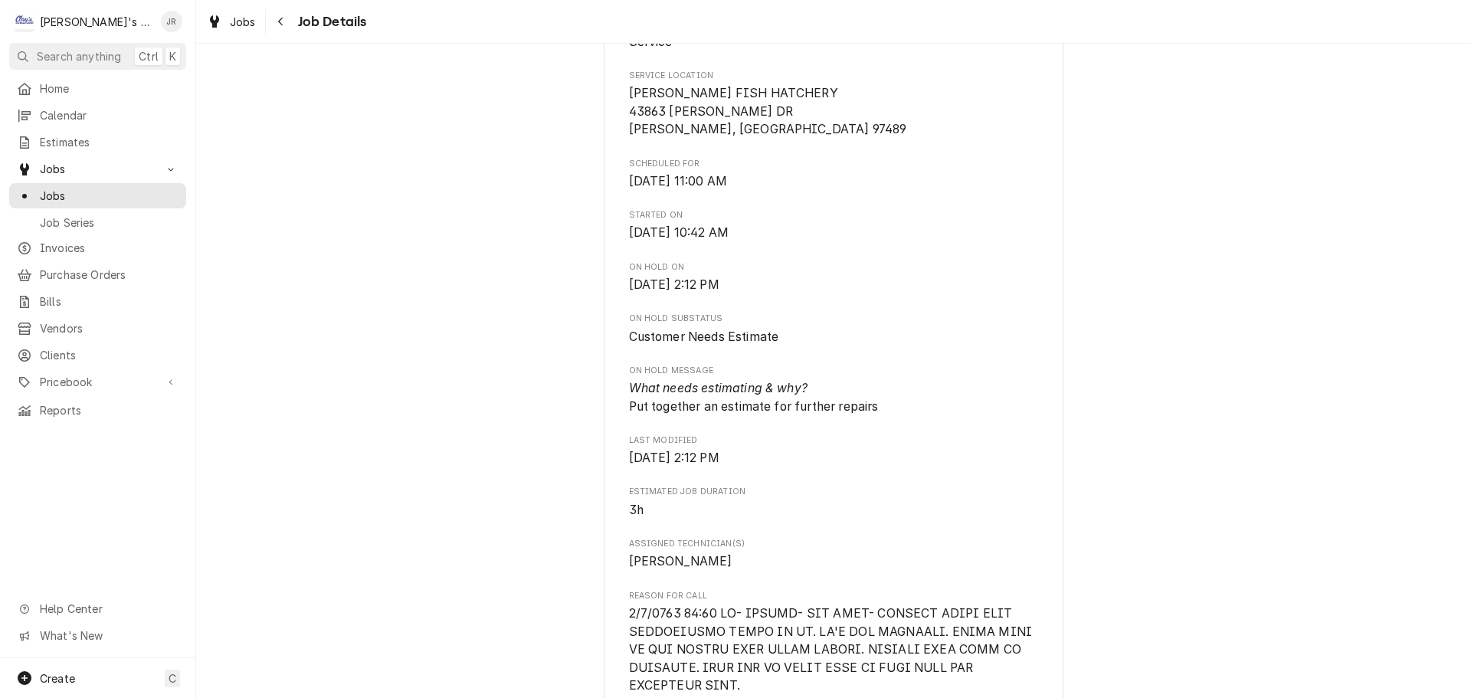
scroll to position [0, 0]
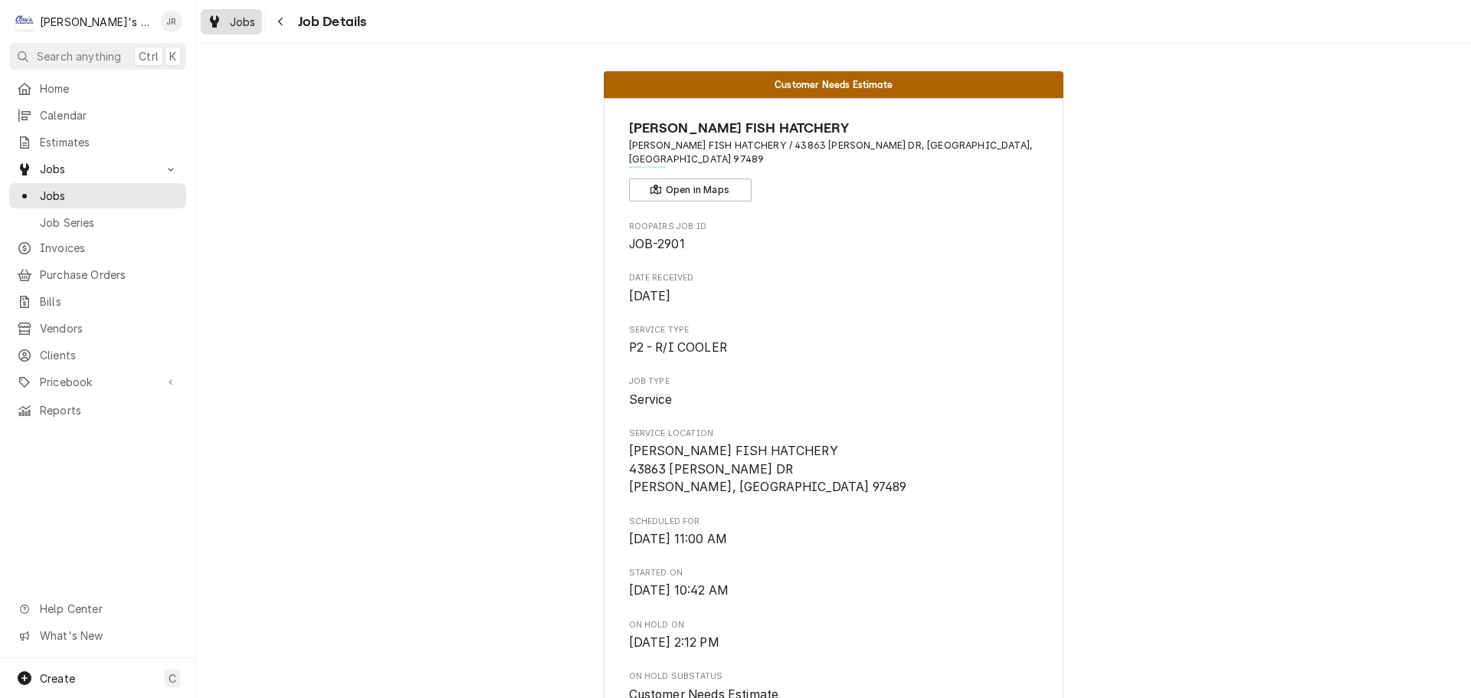
click at [232, 19] on span "Jobs" at bounding box center [243, 22] width 26 height 16
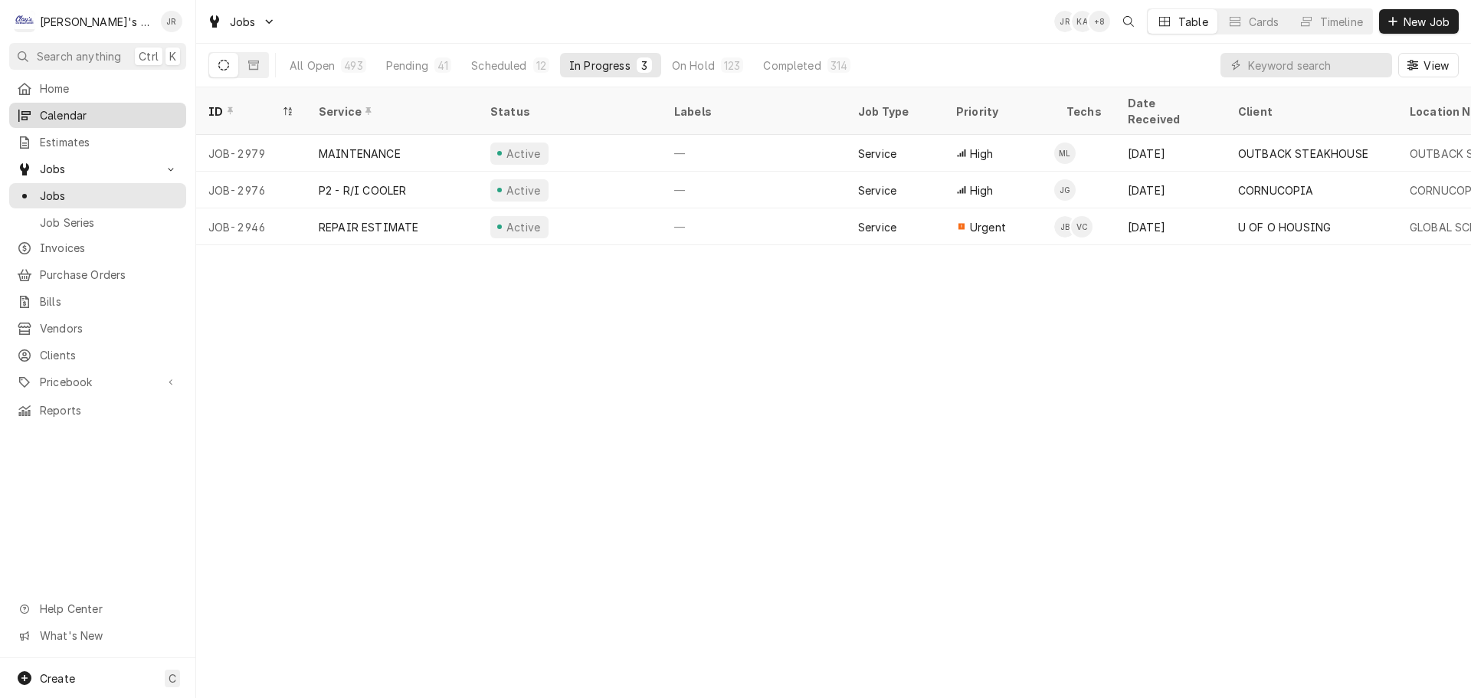
click at [128, 106] on div "Calendar" at bounding box center [97, 115] width 171 height 19
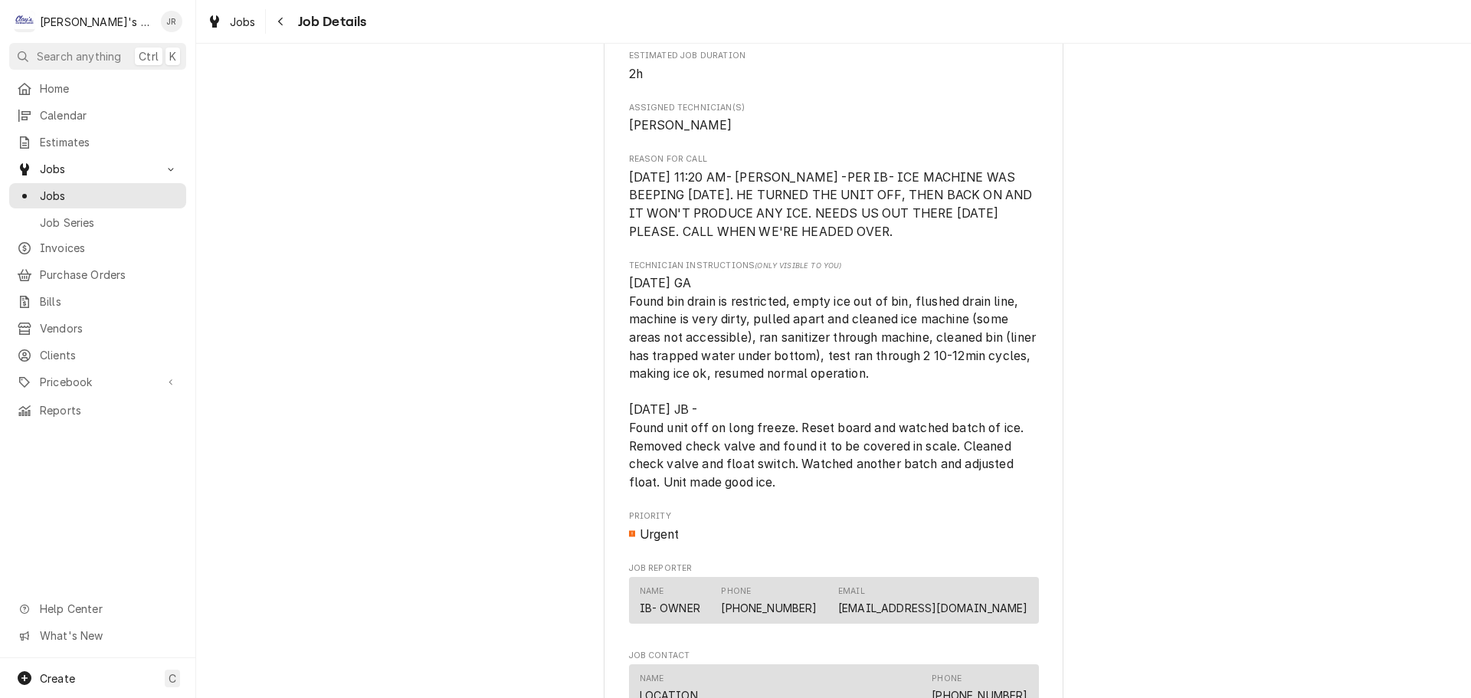
scroll to position [460, 0]
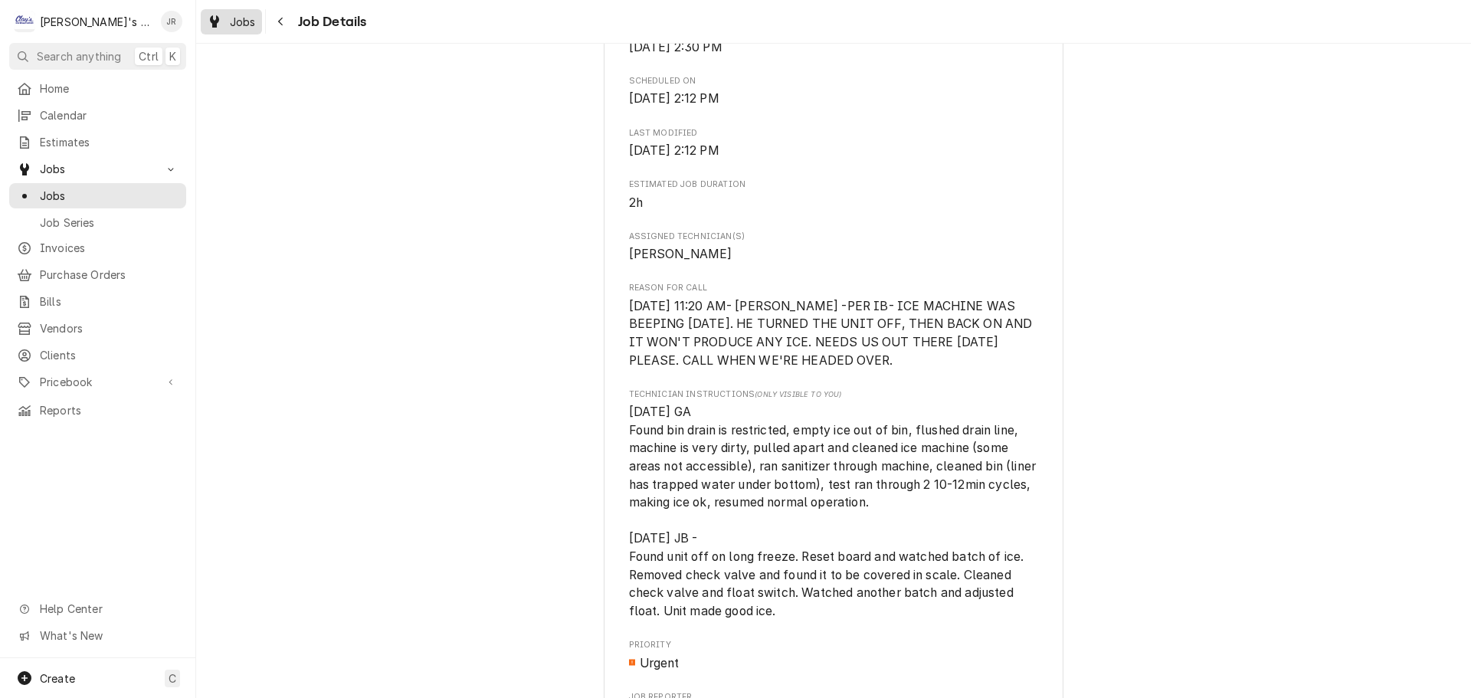
click at [201, 28] on link "Jobs" at bounding box center [231, 21] width 61 height 25
